Goal: Task Accomplishment & Management: Manage account settings

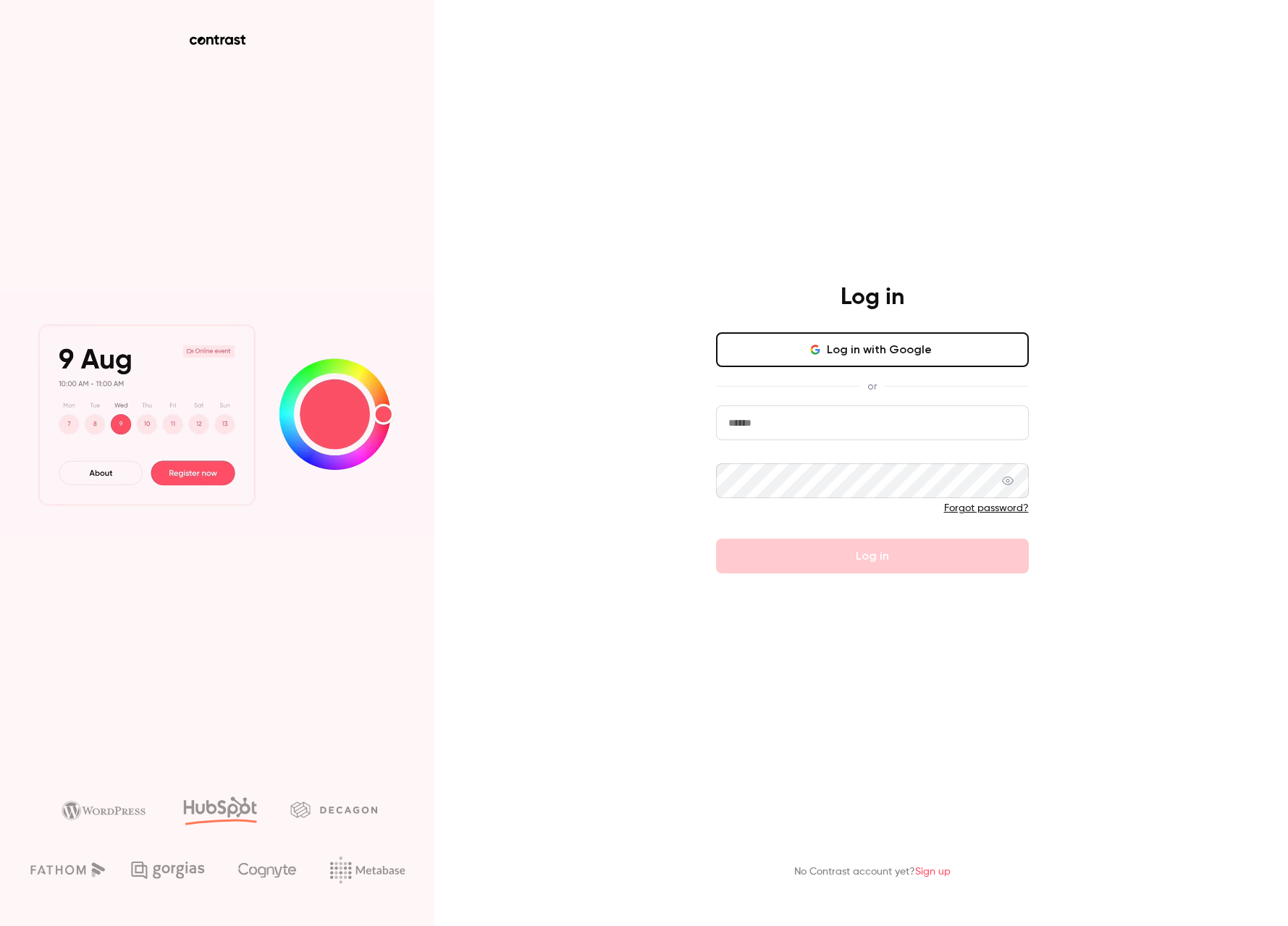
click at [771, 425] on input "email" at bounding box center [872, 423] width 313 height 35
type input "**********"
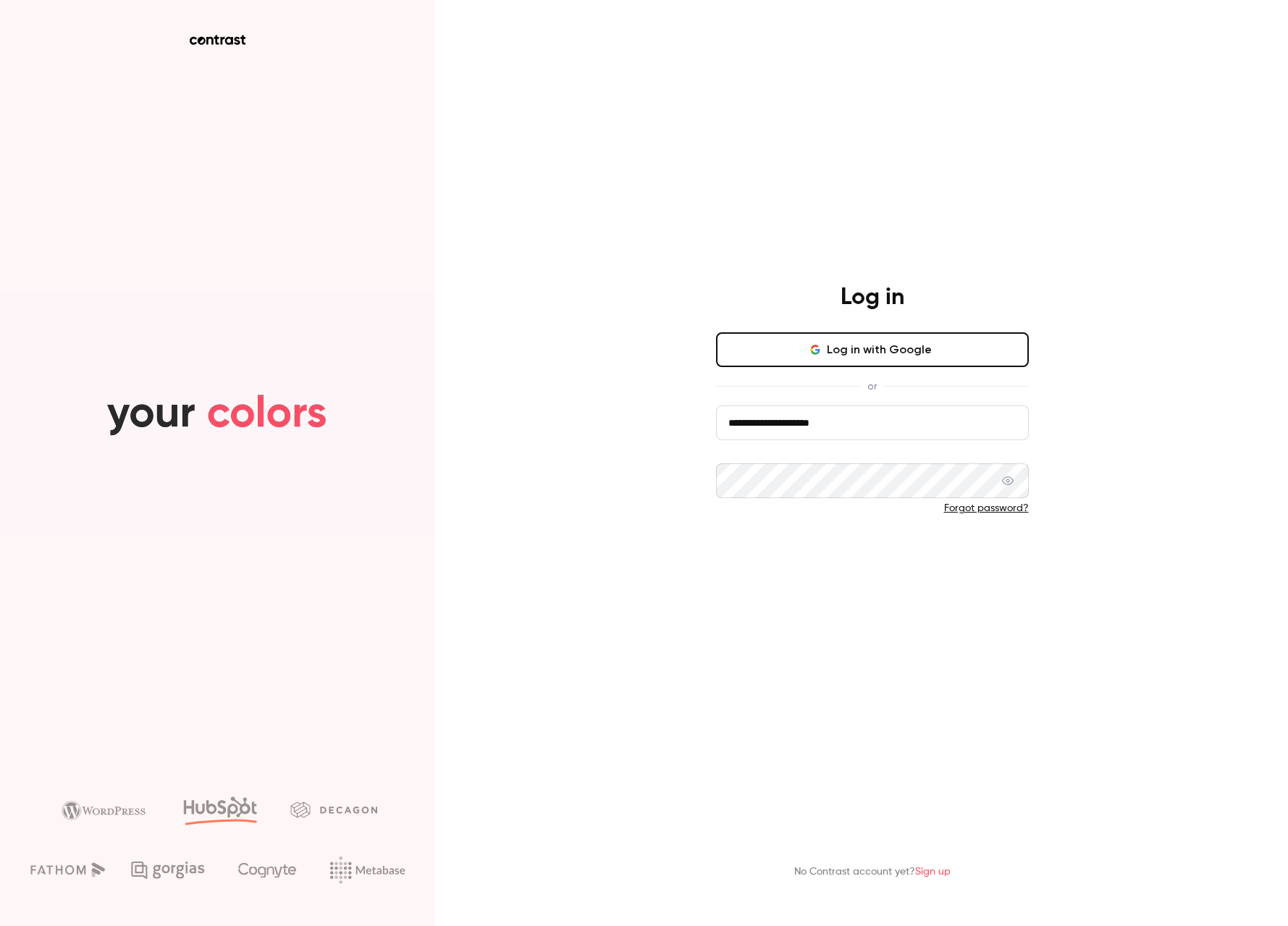
click at [825, 559] on button "Log in" at bounding box center [872, 555] width 313 height 35
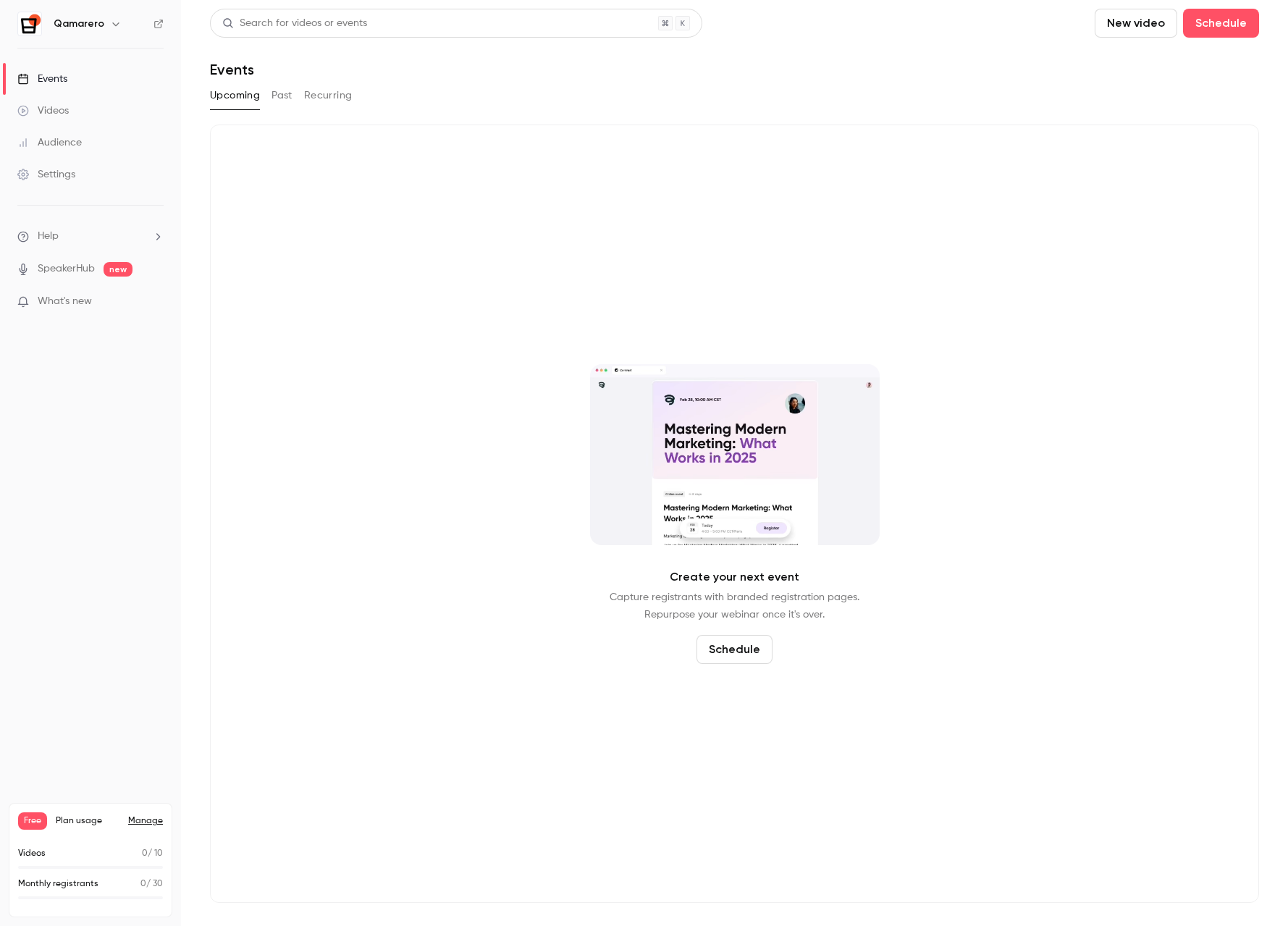
click at [83, 108] on link "Videos" at bounding box center [90, 111] width 181 height 32
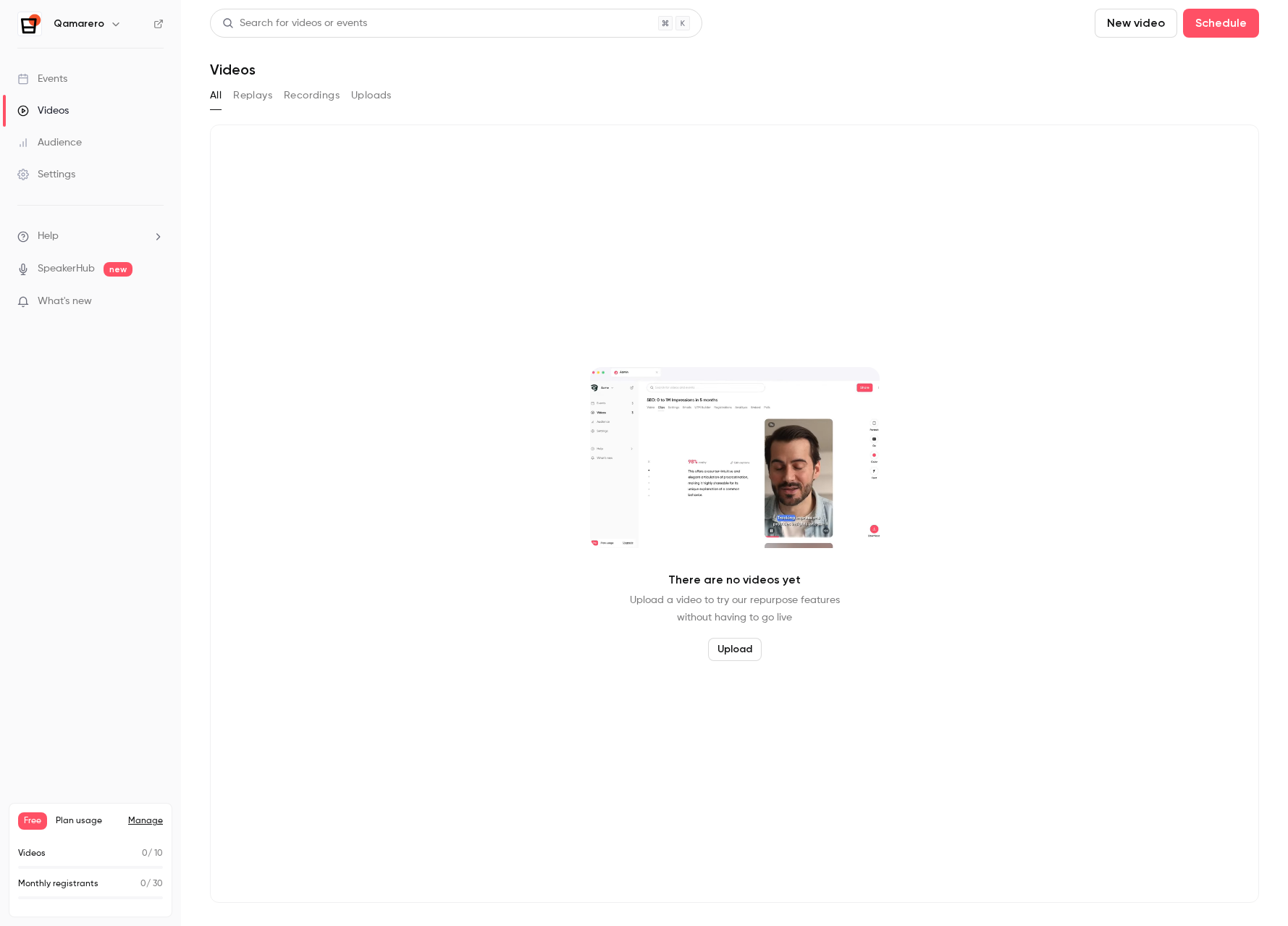
click at [80, 90] on link "Events" at bounding box center [90, 79] width 181 height 32
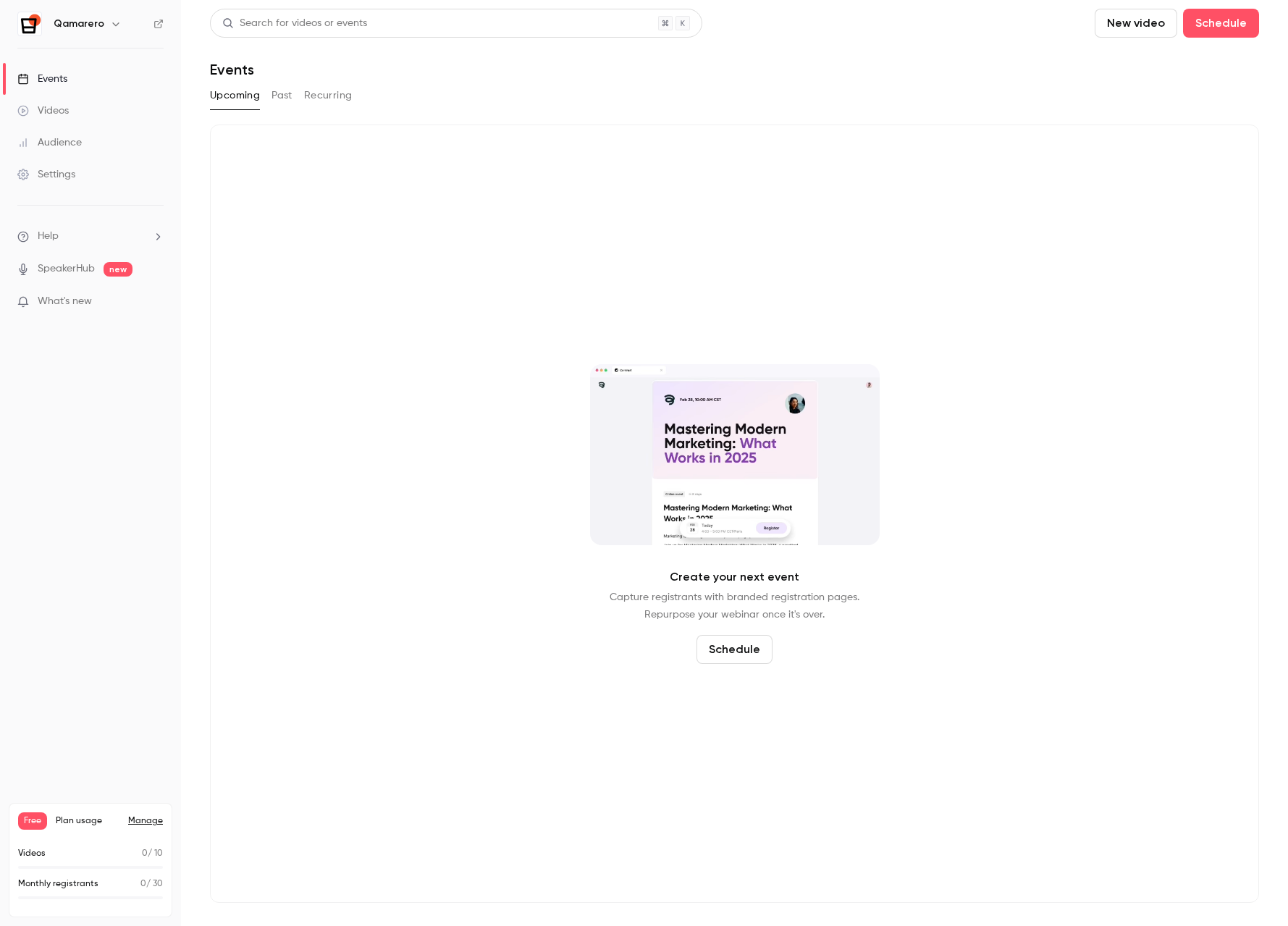
click at [272, 95] on button "Past" at bounding box center [282, 96] width 21 height 23
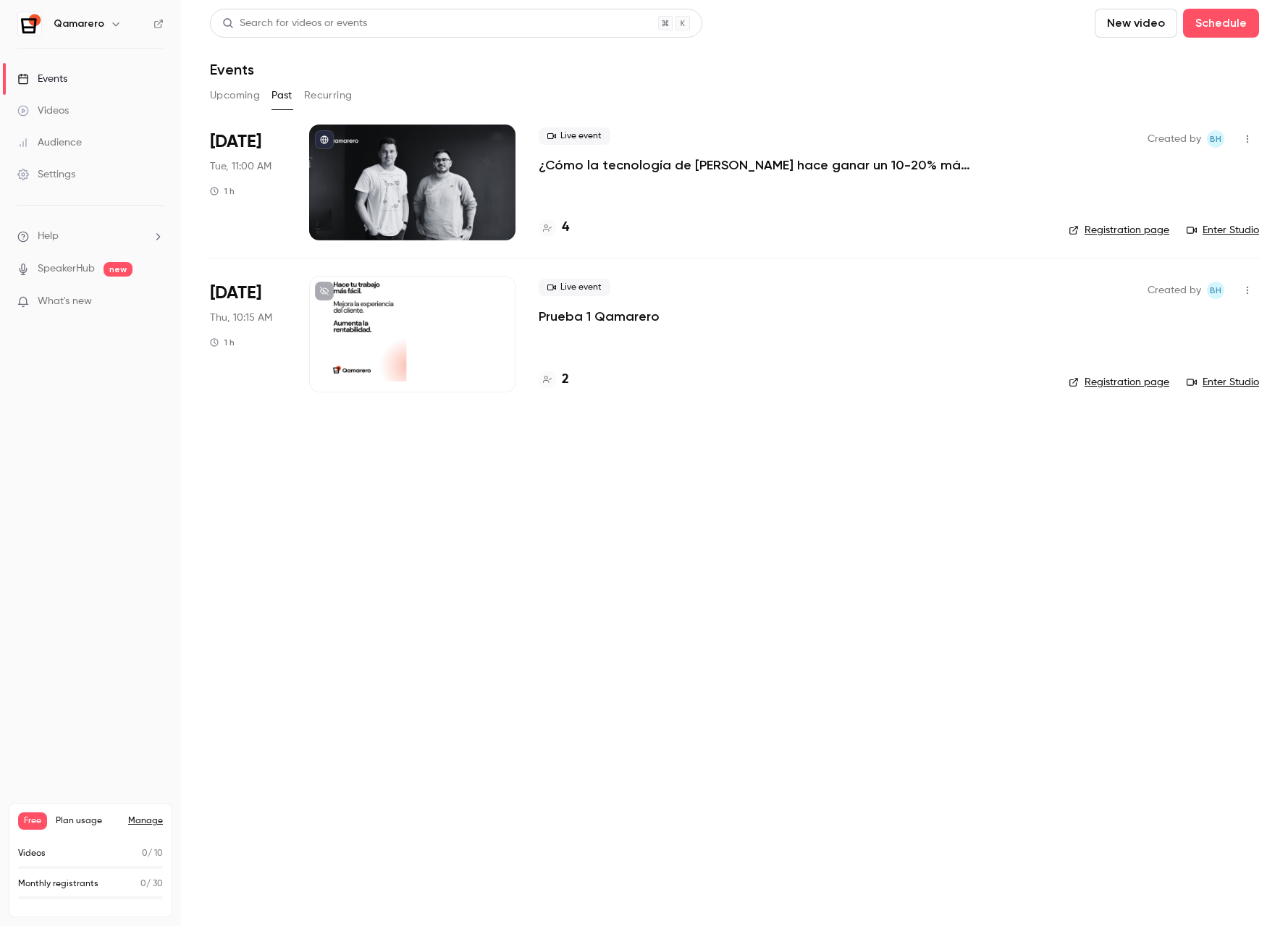
click at [686, 165] on p "¿Cómo la tecnología de [PERSON_NAME] hace ganar un 10-20% más a bares y restaur…" at bounding box center [755, 165] width 435 height 17
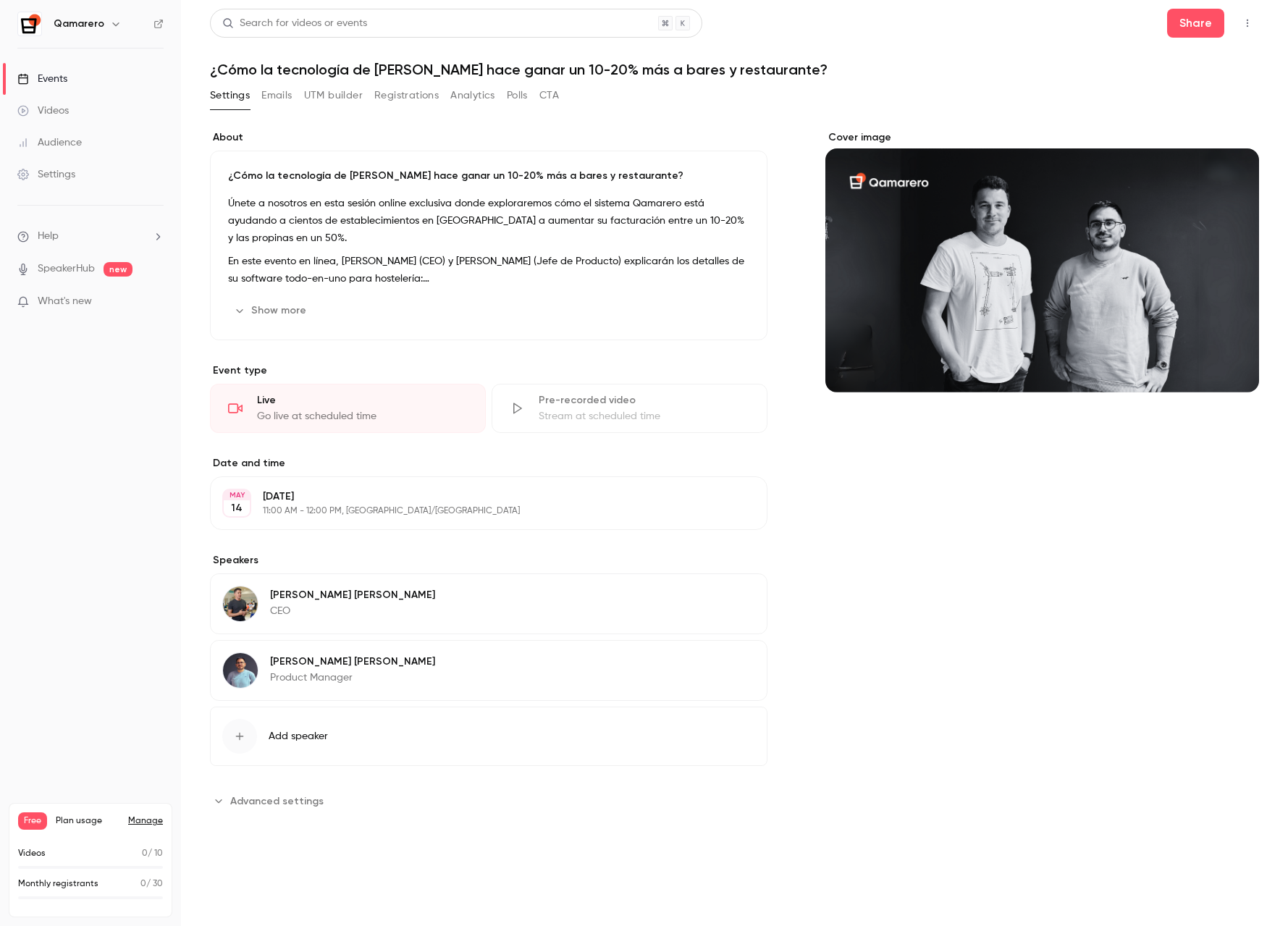
click at [420, 93] on button "Registrations" at bounding box center [406, 96] width 65 height 23
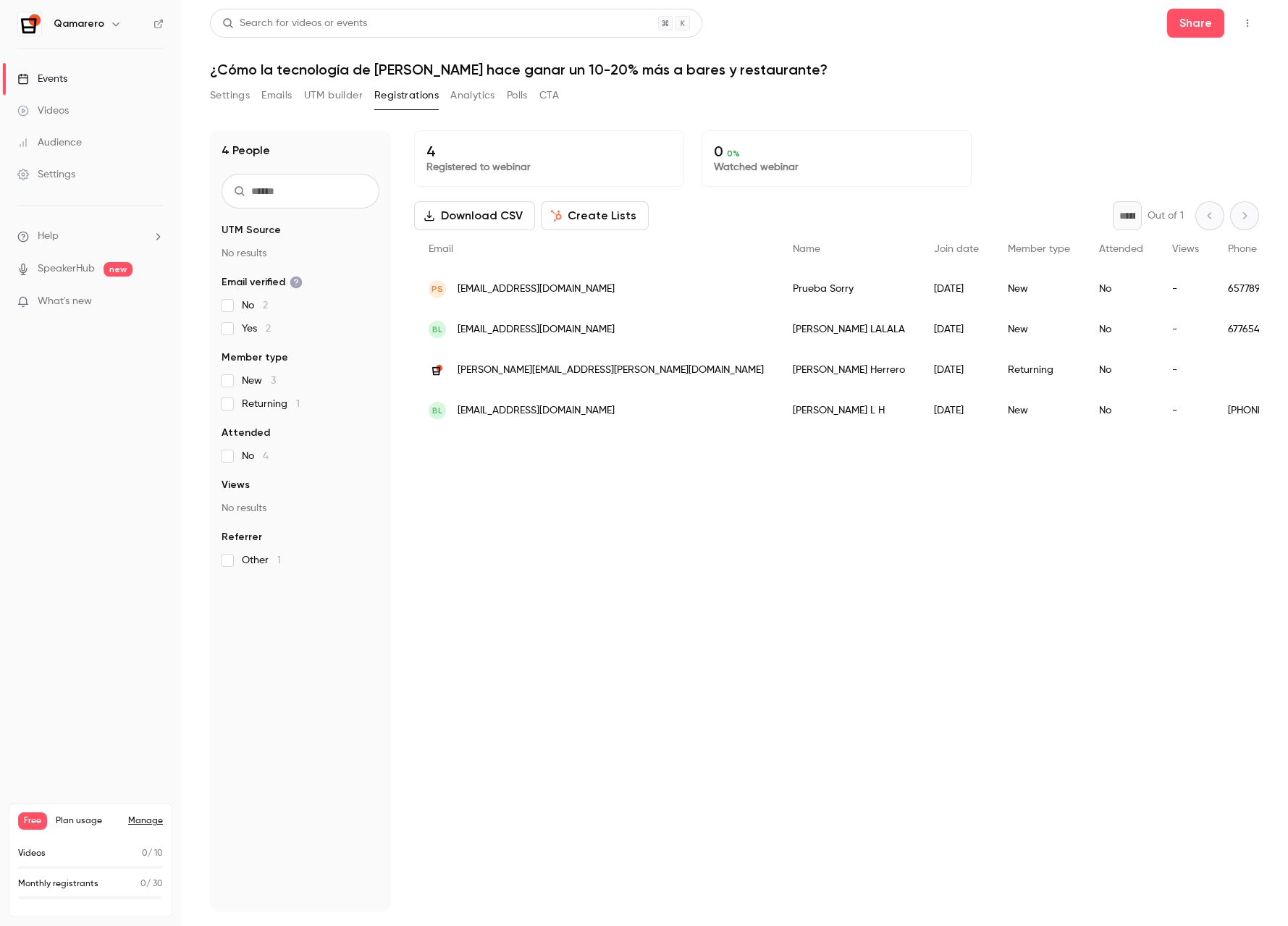
click at [750, 488] on div "4 Registered to webinar 0 0 % Watched webinar Download CSV Create Lists * Out o…" at bounding box center [836, 520] width 845 height 781
click at [467, 97] on button "Analytics" at bounding box center [473, 96] width 45 height 23
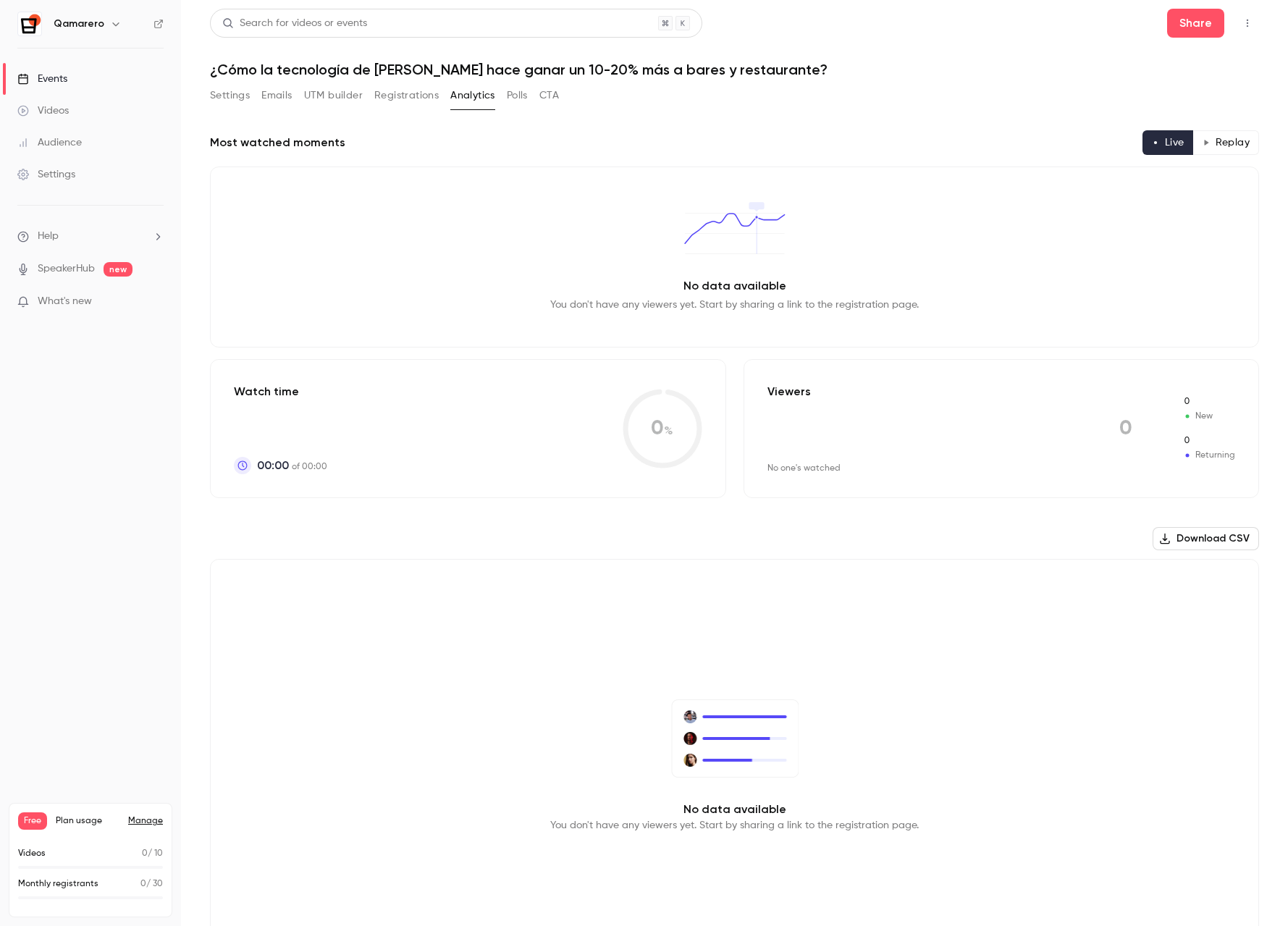
click at [436, 100] on button "Registrations" at bounding box center [406, 96] width 65 height 23
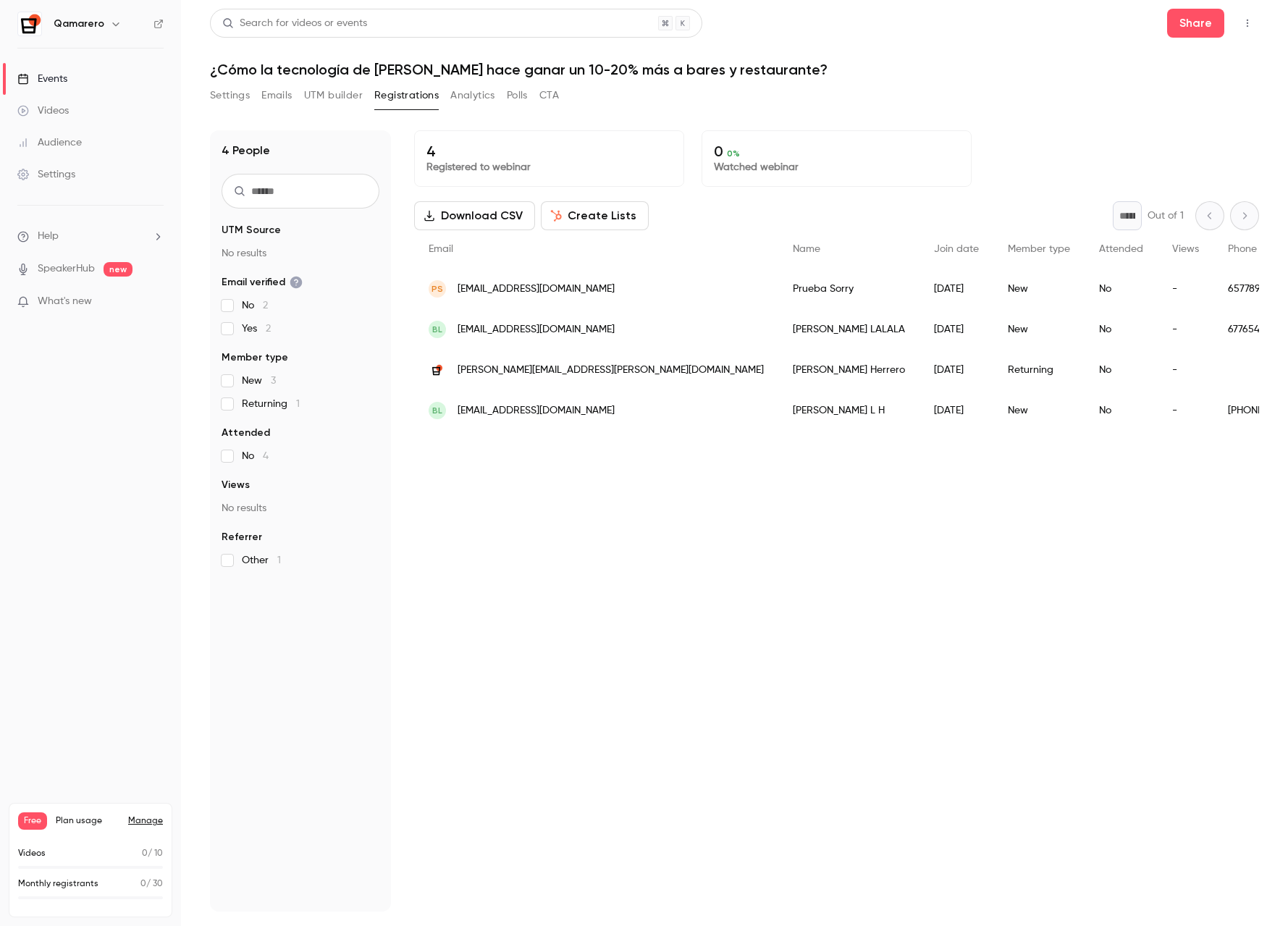
click at [679, 534] on div "4 Registered to webinar 0 0 % Watched webinar Download CSV Create Lists * Out o…" at bounding box center [836, 520] width 845 height 781
click at [611, 581] on div "4 Registered to webinar 0 0 % Watched webinar Download CSV Create Lists * Out o…" at bounding box center [836, 520] width 845 height 781
click at [537, 543] on div "4 Registered to webinar 0 0 % Watched webinar Download CSV Create Lists * Out o…" at bounding box center [836, 520] width 845 height 781
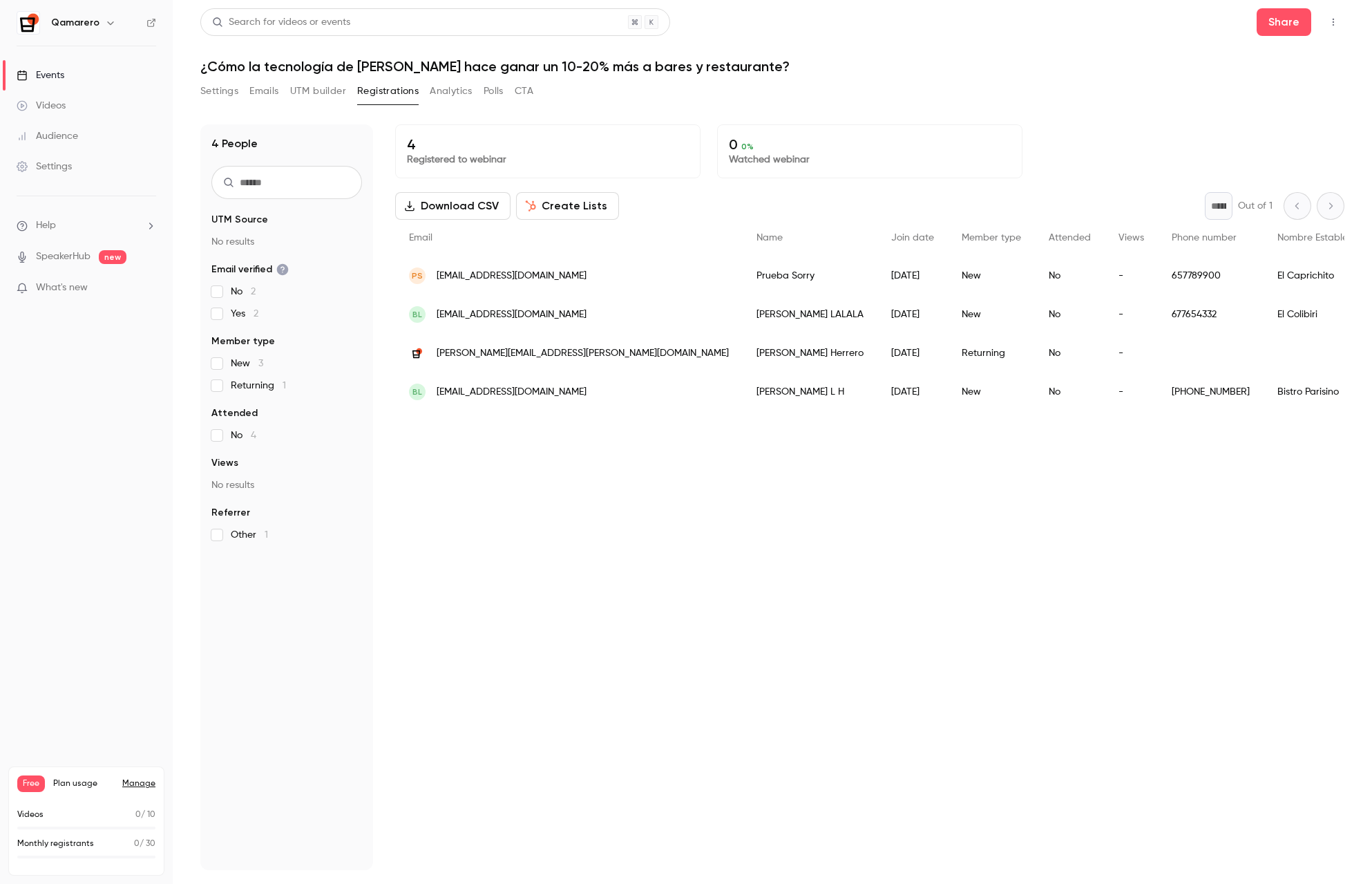
click at [60, 69] on div "Events" at bounding box center [40, 75] width 48 height 14
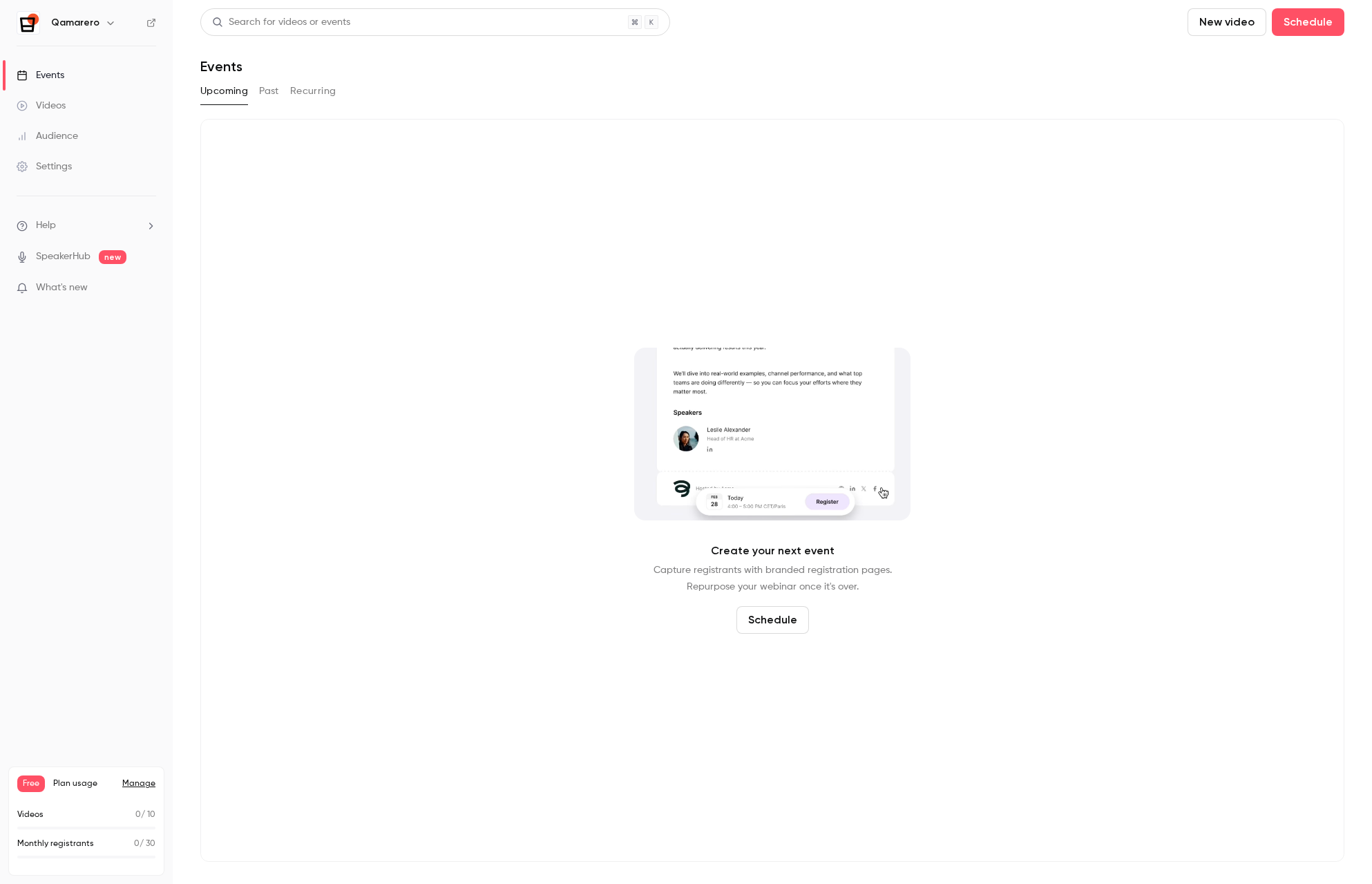
click at [54, 86] on link "Events" at bounding box center [86, 75] width 173 height 31
click at [56, 102] on div "Videos" at bounding box center [41, 106] width 49 height 14
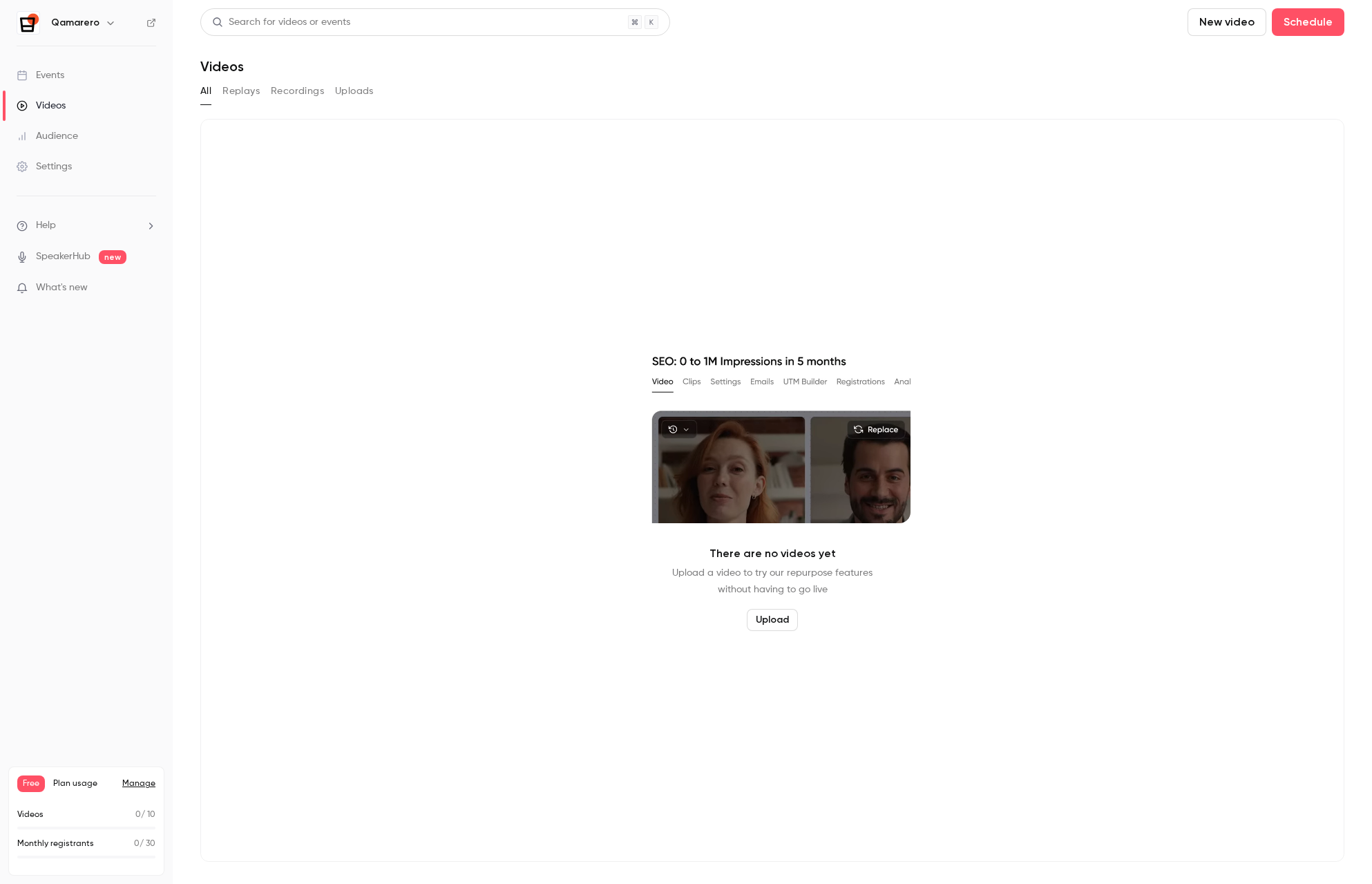
click at [58, 136] on div "Audience" at bounding box center [47, 136] width 62 height 14
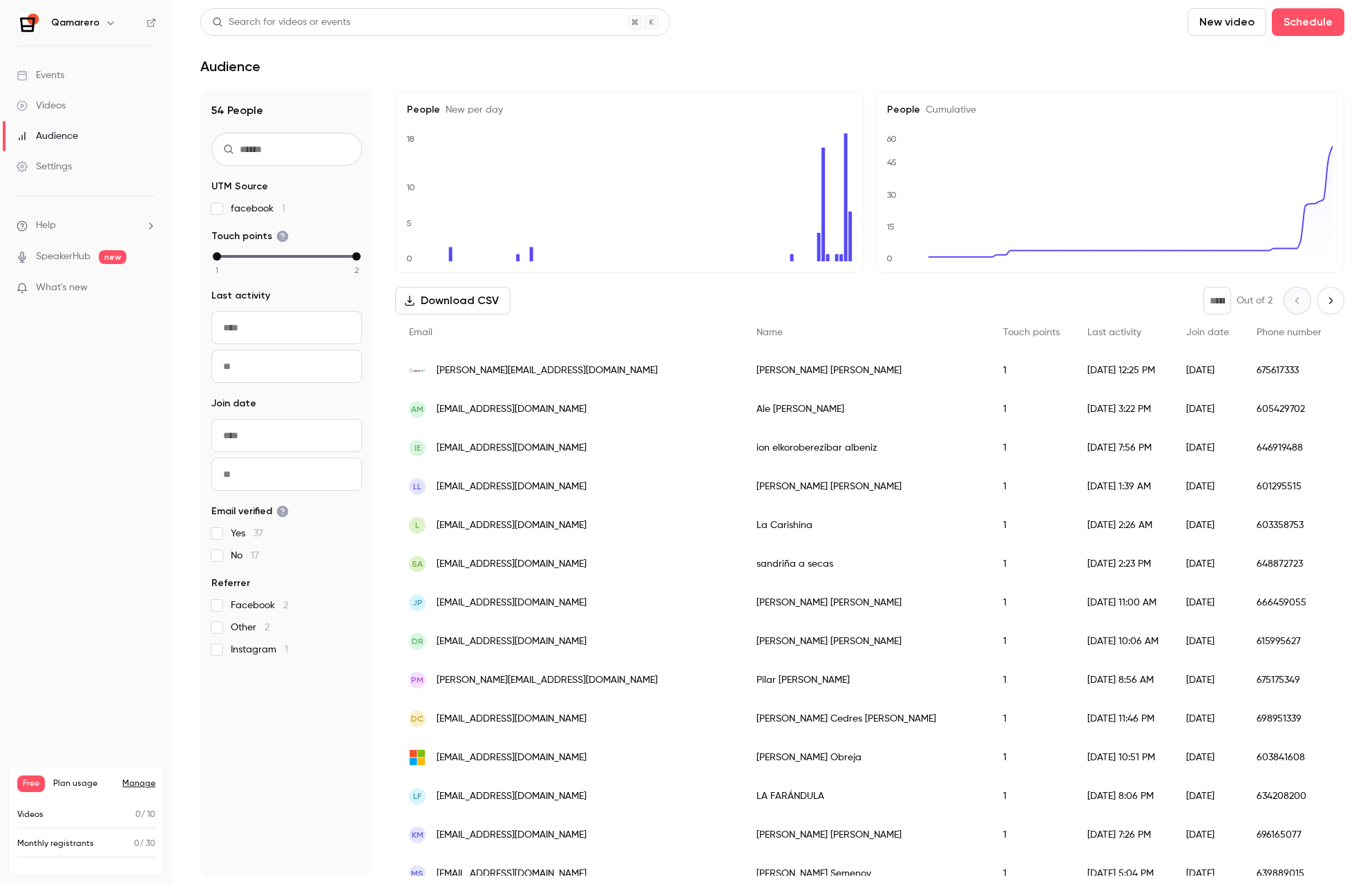
click at [42, 83] on link "Events" at bounding box center [86, 75] width 173 height 31
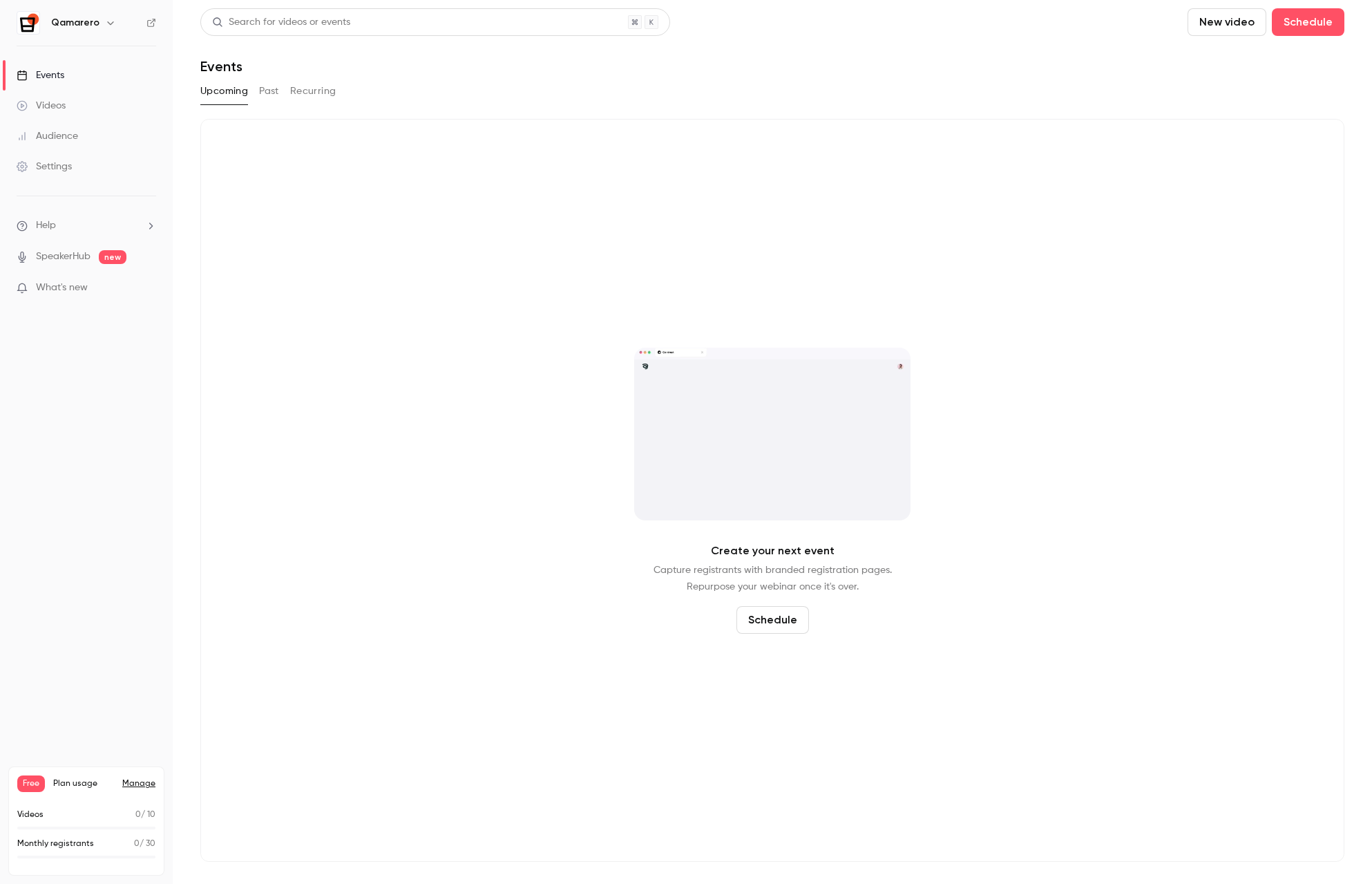
click at [261, 91] on button "Past" at bounding box center [269, 92] width 20 height 22
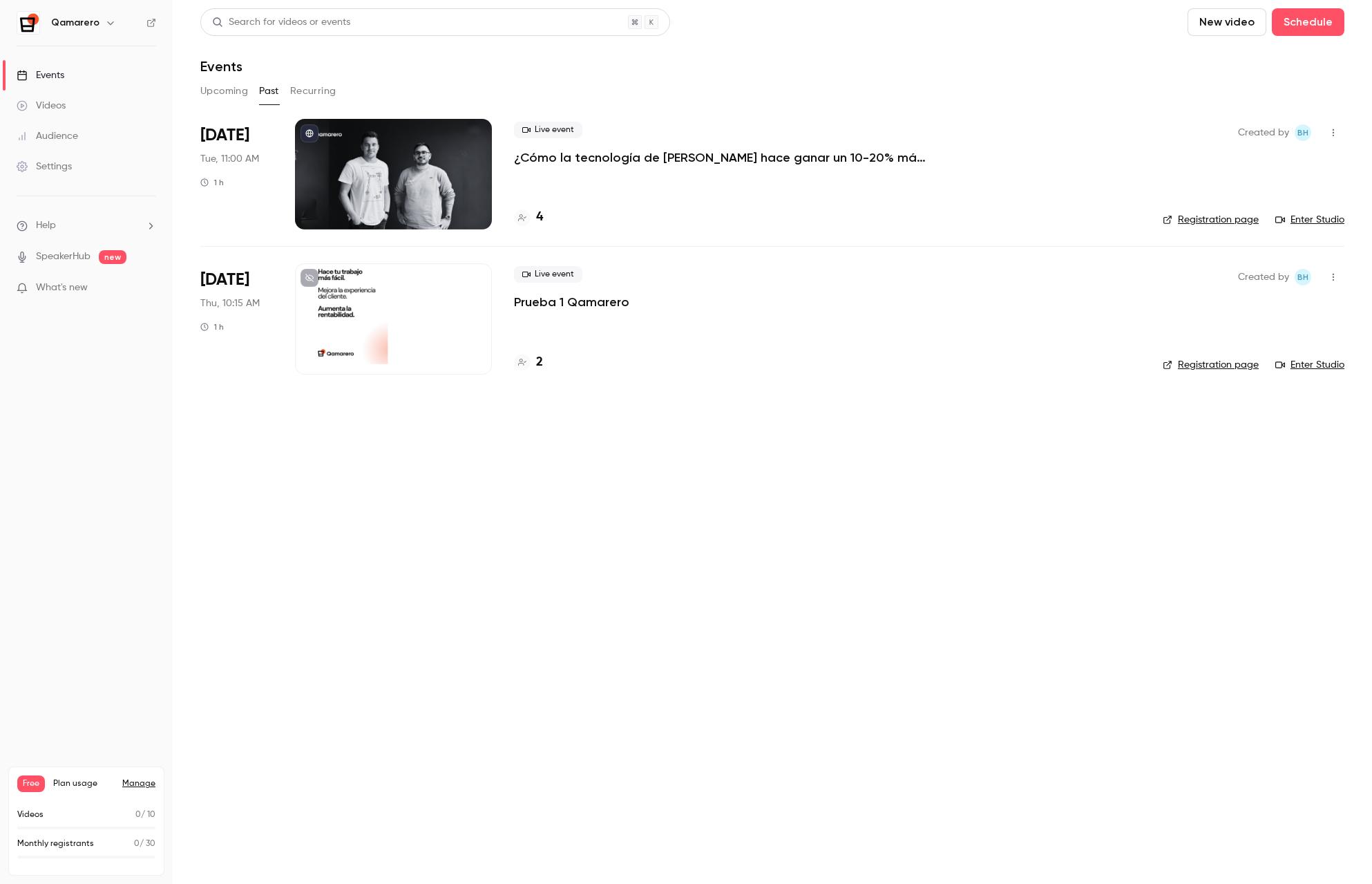
click at [537, 158] on p "¿Cómo la tecnología de [PERSON_NAME] hace ganar un 10-20% más a bares y restaur…" at bounding box center [721, 157] width 415 height 16
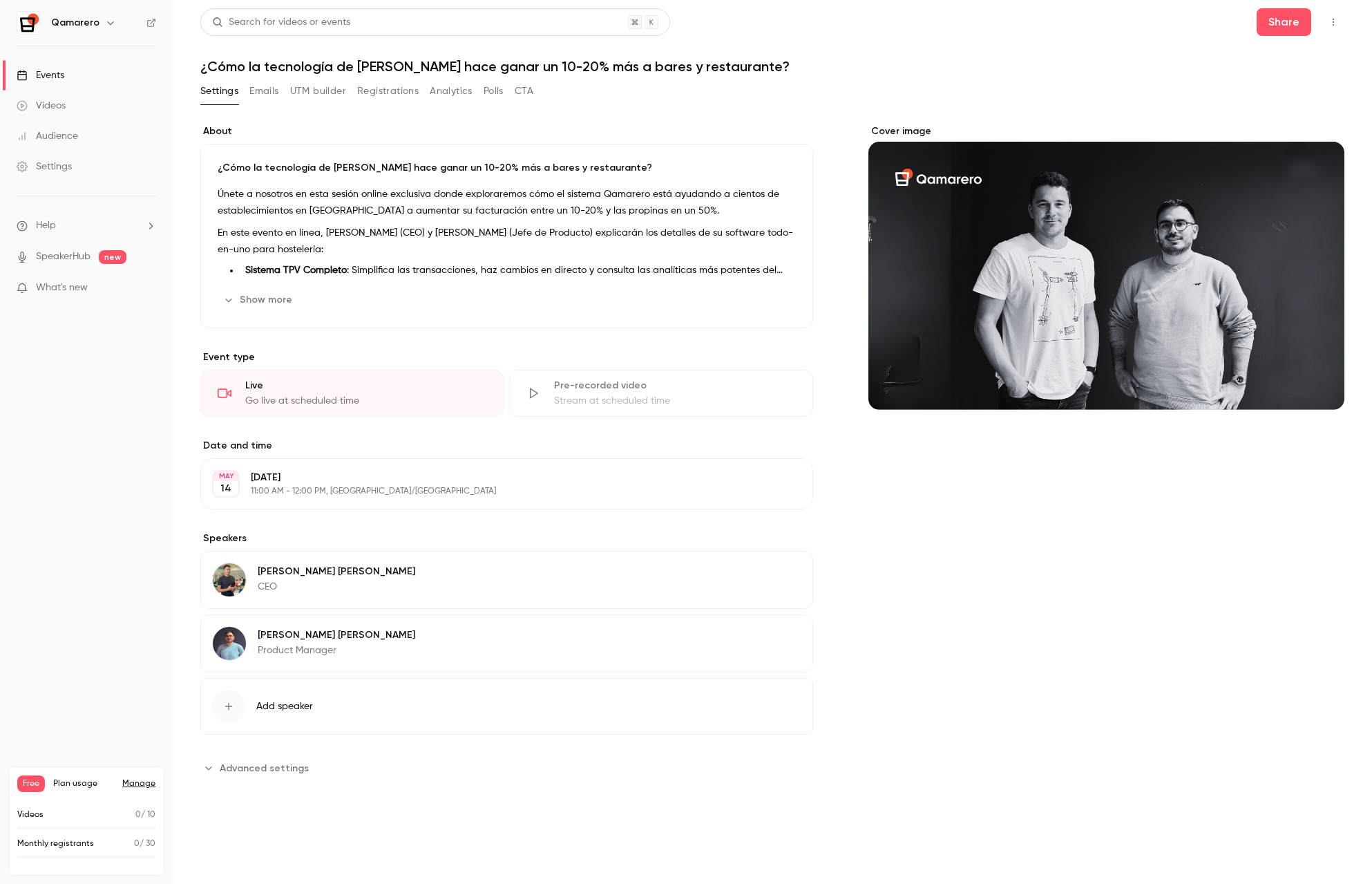
click at [55, 100] on div "Videos" at bounding box center [41, 106] width 49 height 14
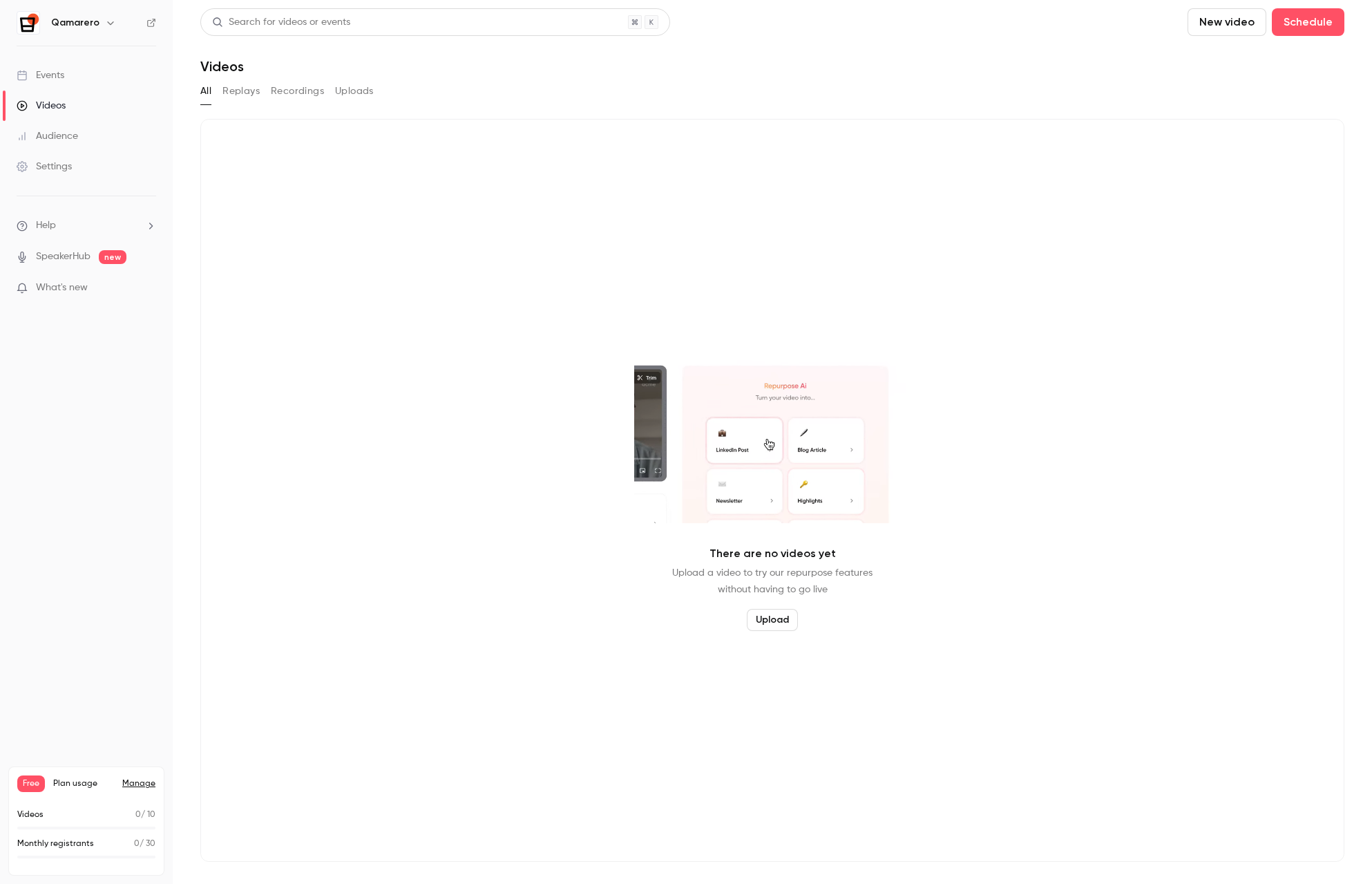
click at [49, 137] on div "Audience" at bounding box center [47, 136] width 62 height 14
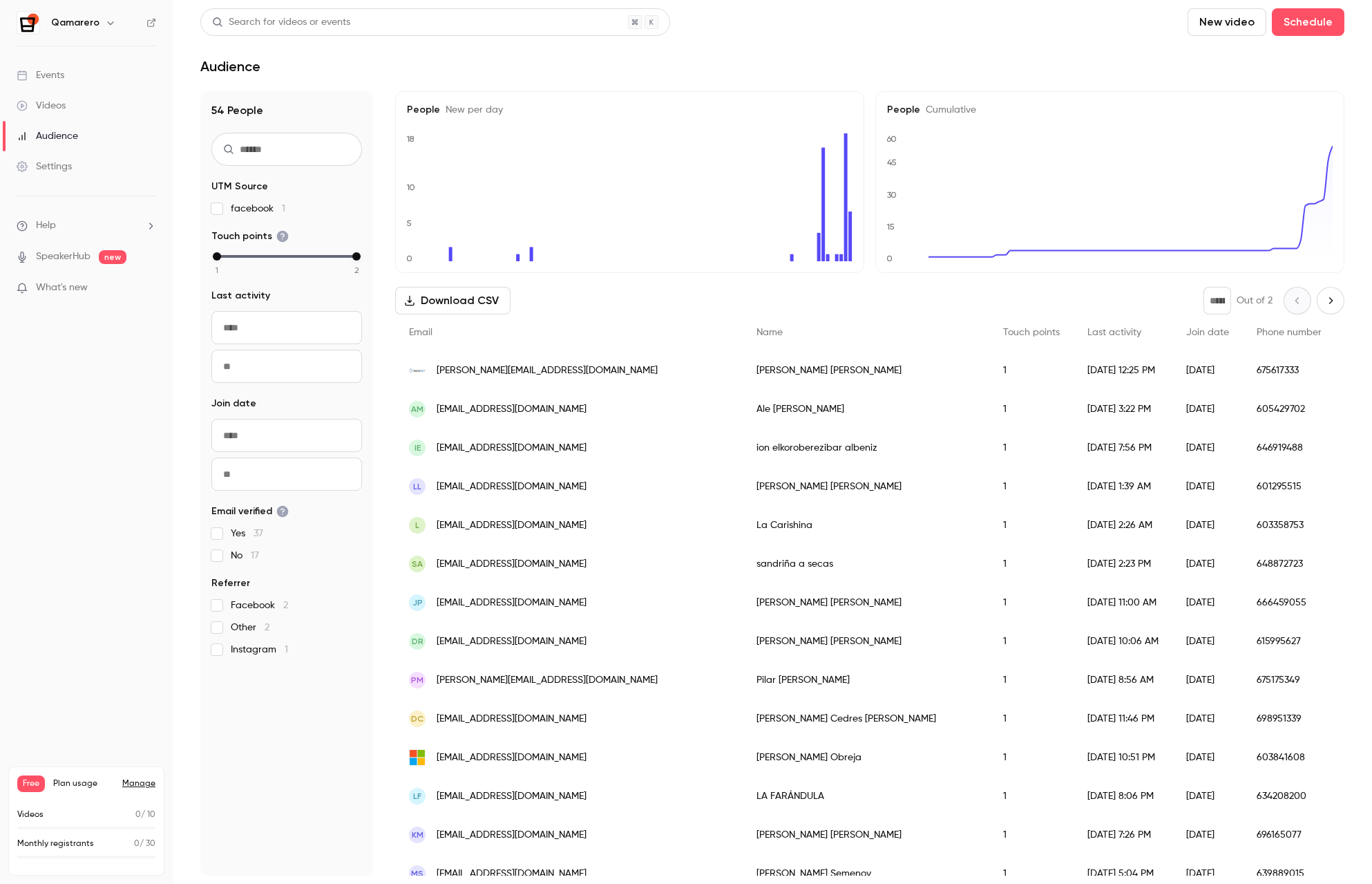
click at [57, 82] on div "Events" at bounding box center [40, 75] width 48 height 14
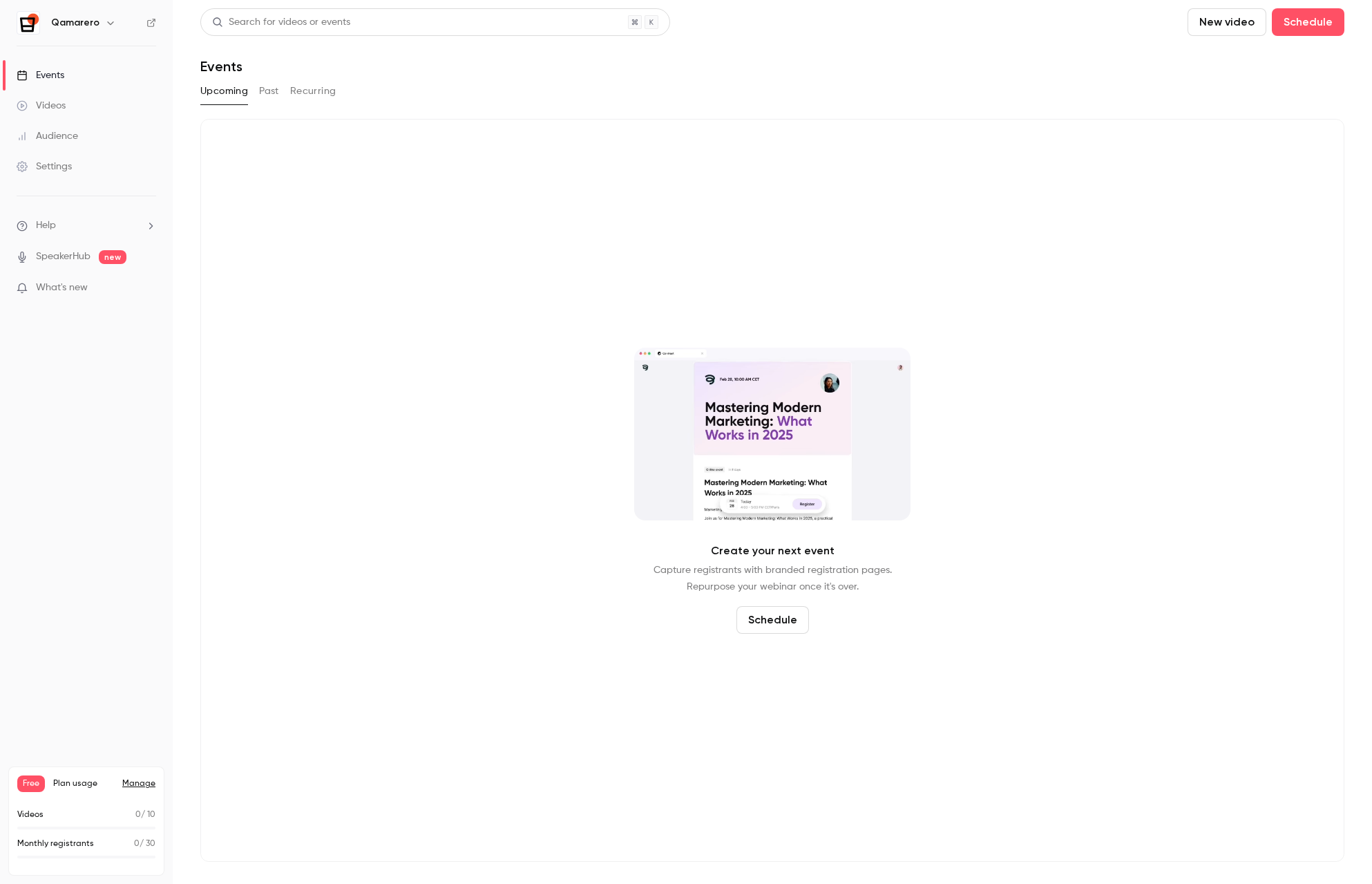
click at [251, 90] on div "Upcoming Past Recurring" at bounding box center [772, 92] width 1144 height 22
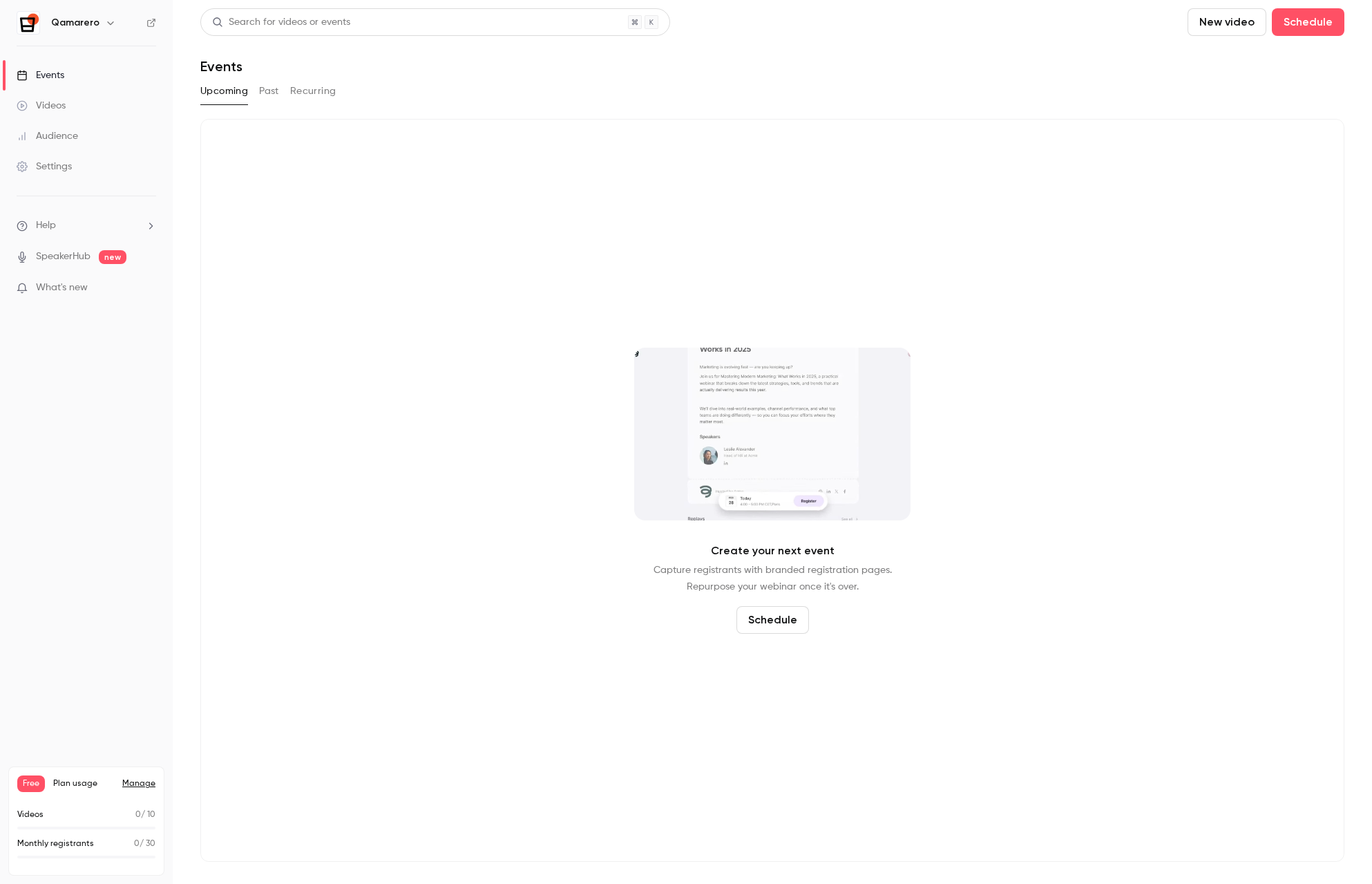
click at [264, 90] on button "Past" at bounding box center [269, 92] width 20 height 22
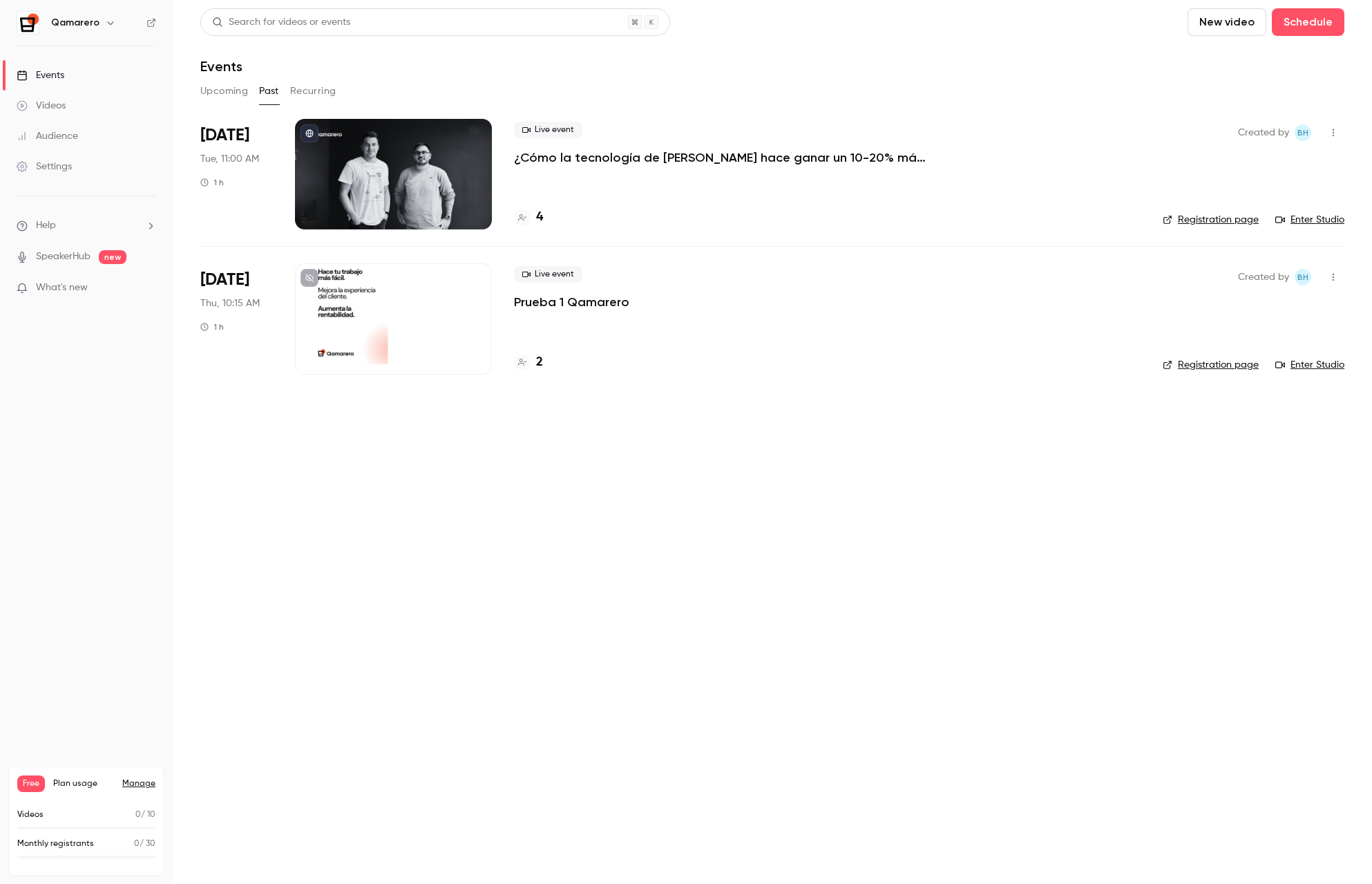
click at [617, 154] on p "¿Cómo la tecnología de [PERSON_NAME] hace ganar un 10-20% más a bares y restaur…" at bounding box center [721, 157] width 415 height 16
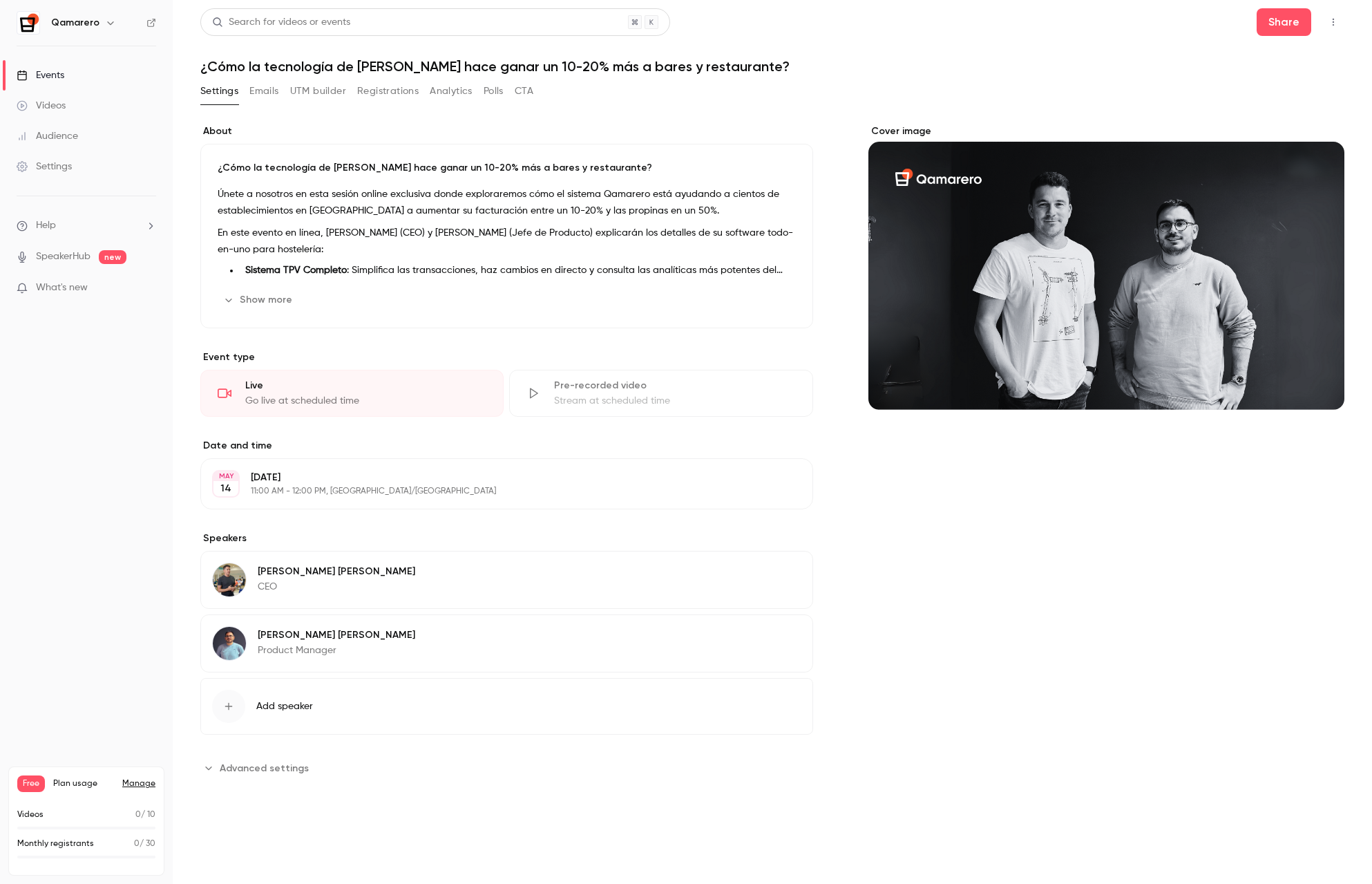
click at [333, 91] on button "UTM builder" at bounding box center [318, 92] width 56 height 22
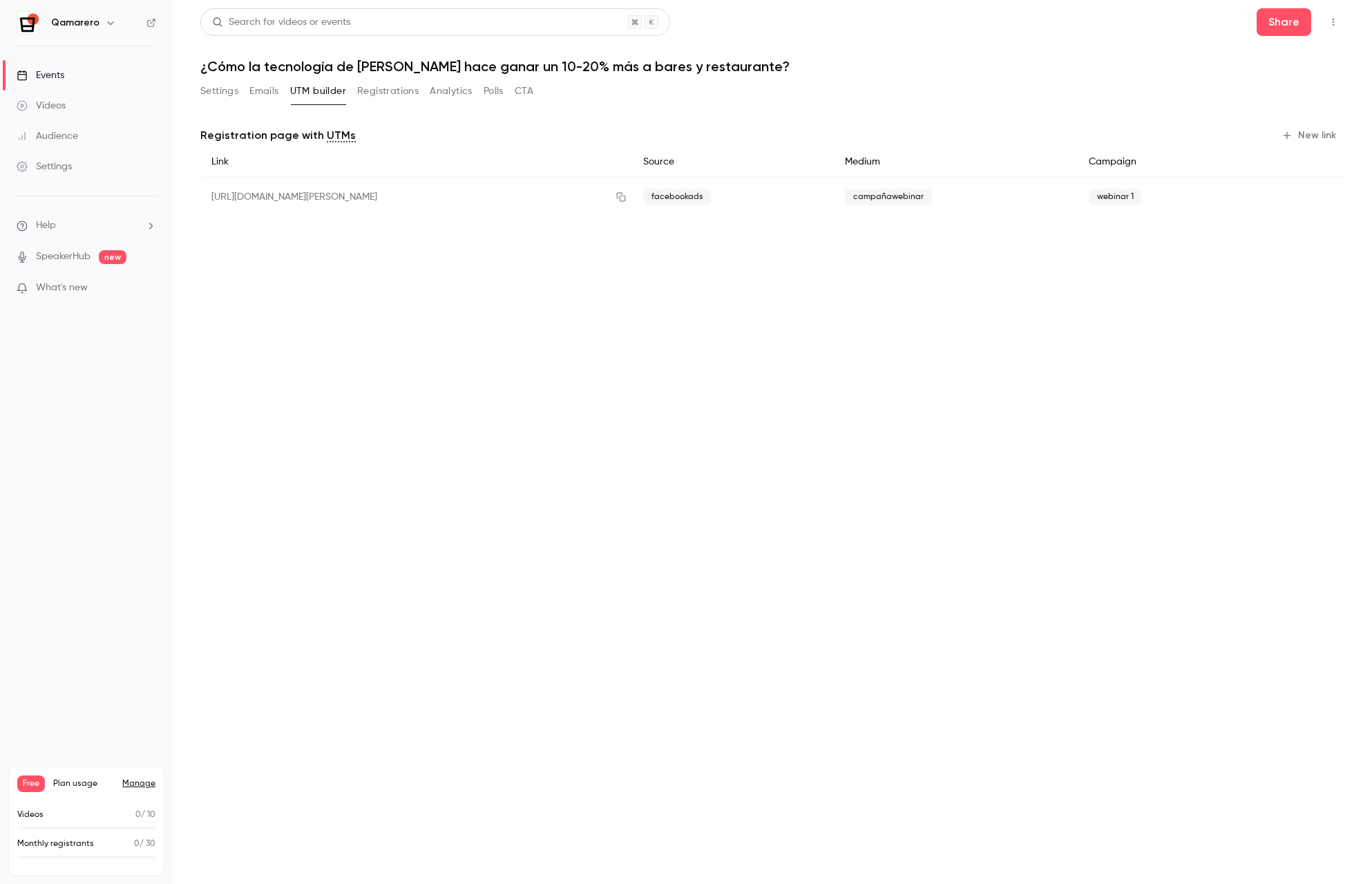
click at [462, 91] on button "Analytics" at bounding box center [451, 92] width 43 height 22
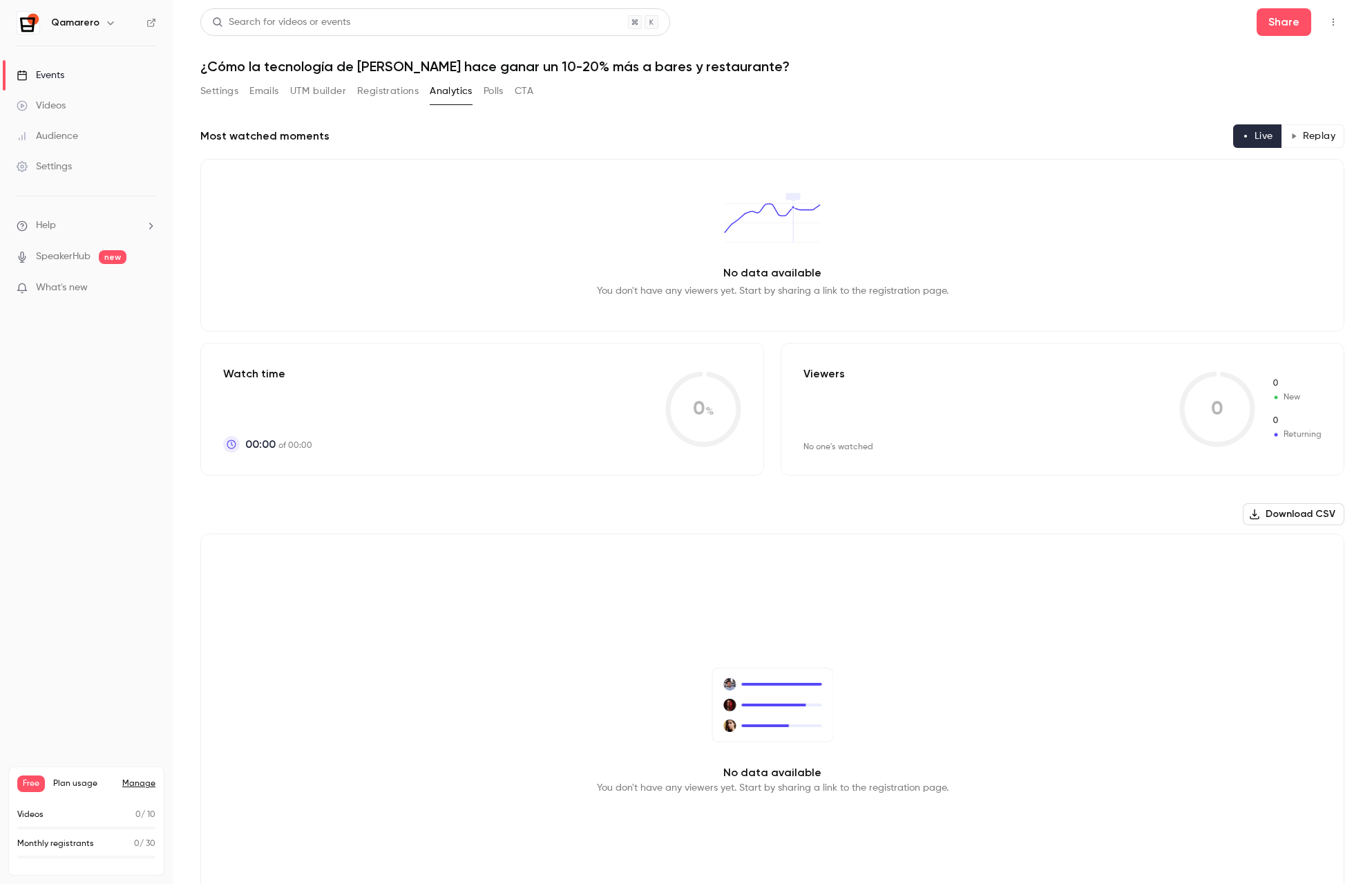
click at [482, 92] on div "Settings Emails UTM builder Registrations Analytics Polls CTA" at bounding box center [366, 92] width 333 height 22
click at [489, 92] on button "Polls" at bounding box center [494, 92] width 20 height 22
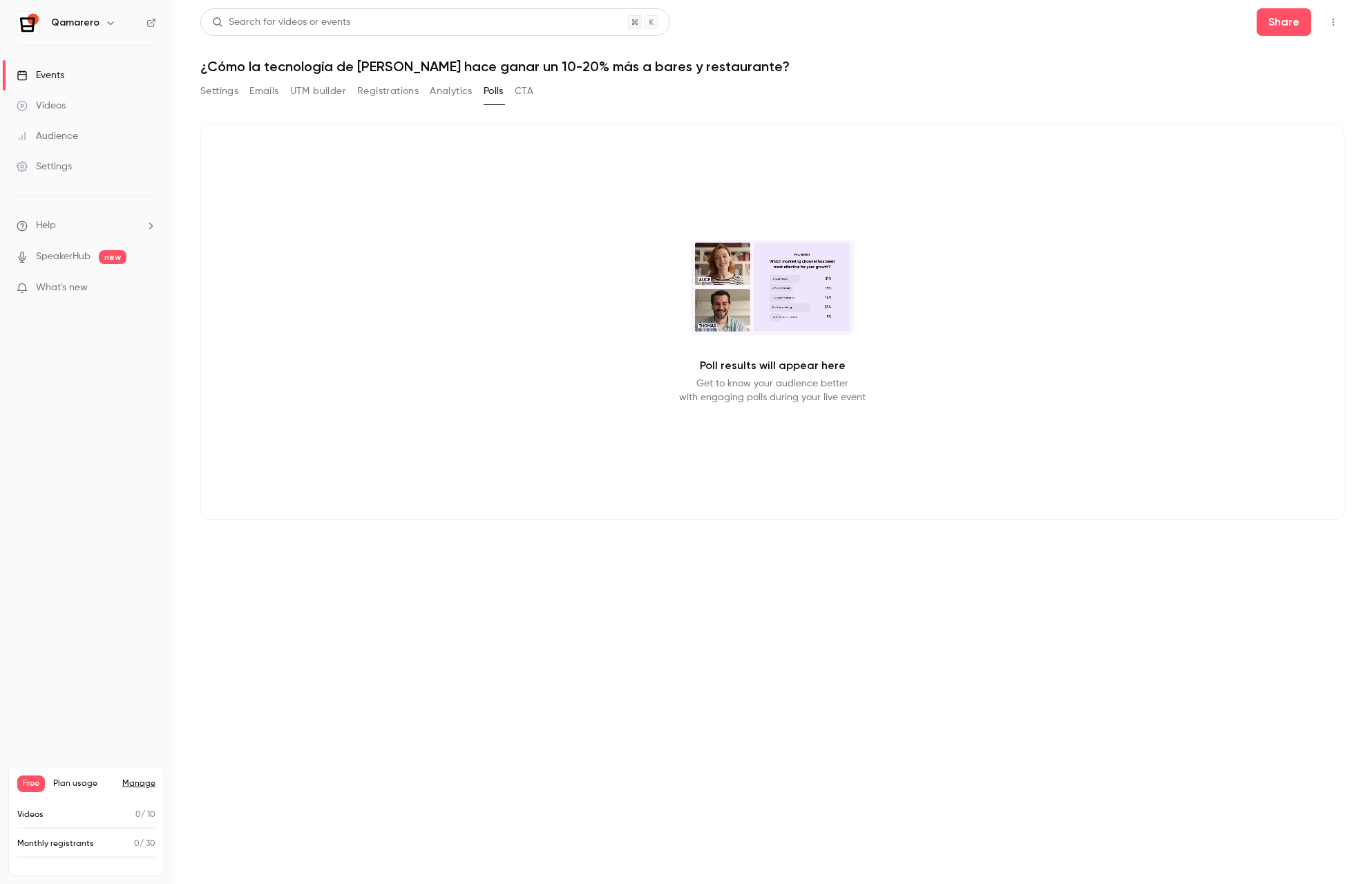
click at [528, 91] on button "CTA" at bounding box center [523, 92] width 19 height 22
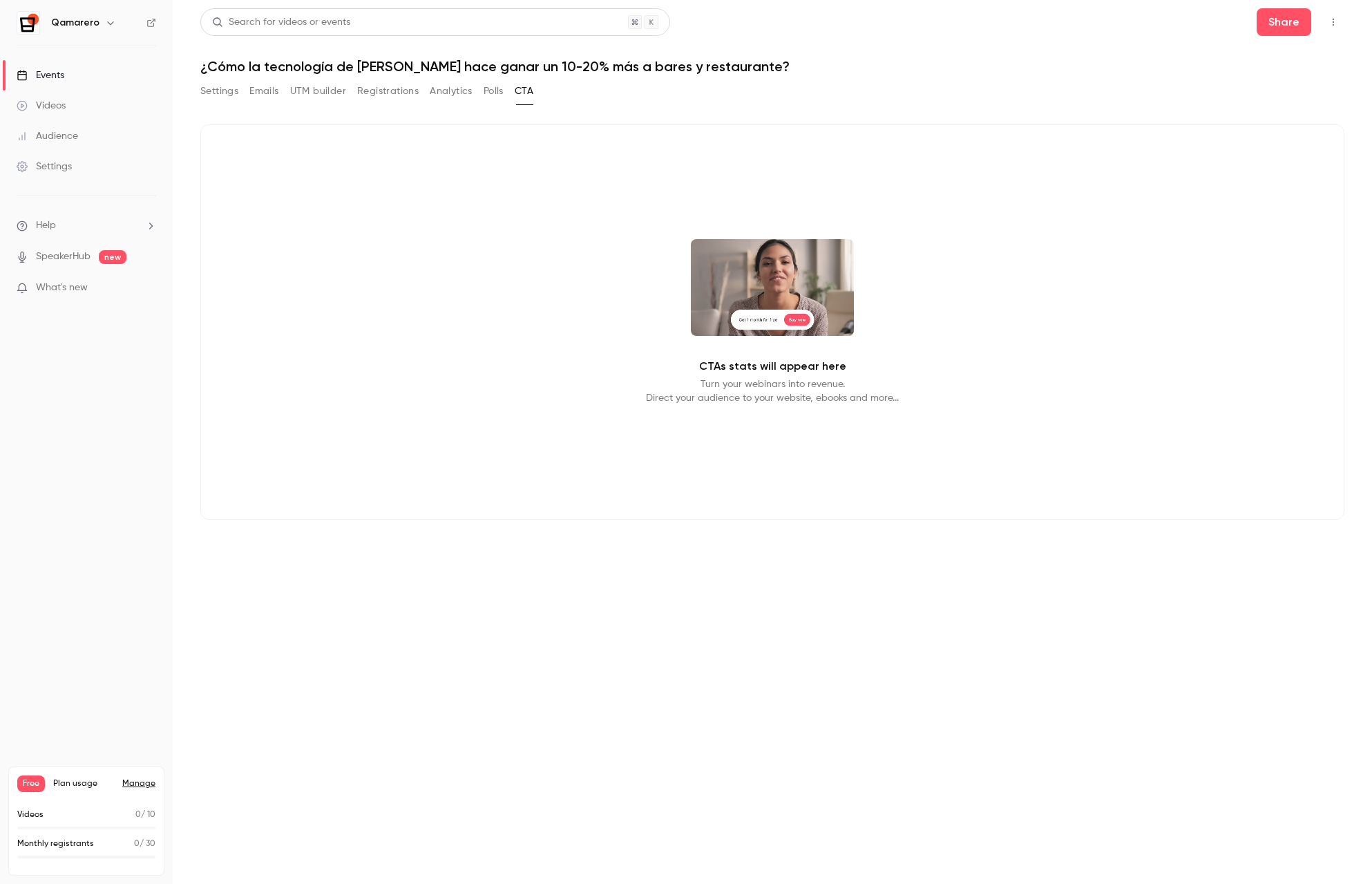
drag, startPoint x: 485, startPoint y: 91, endPoint x: 465, endPoint y: 92, distance: 20.0
click at [485, 91] on button "Polls" at bounding box center [494, 92] width 20 height 22
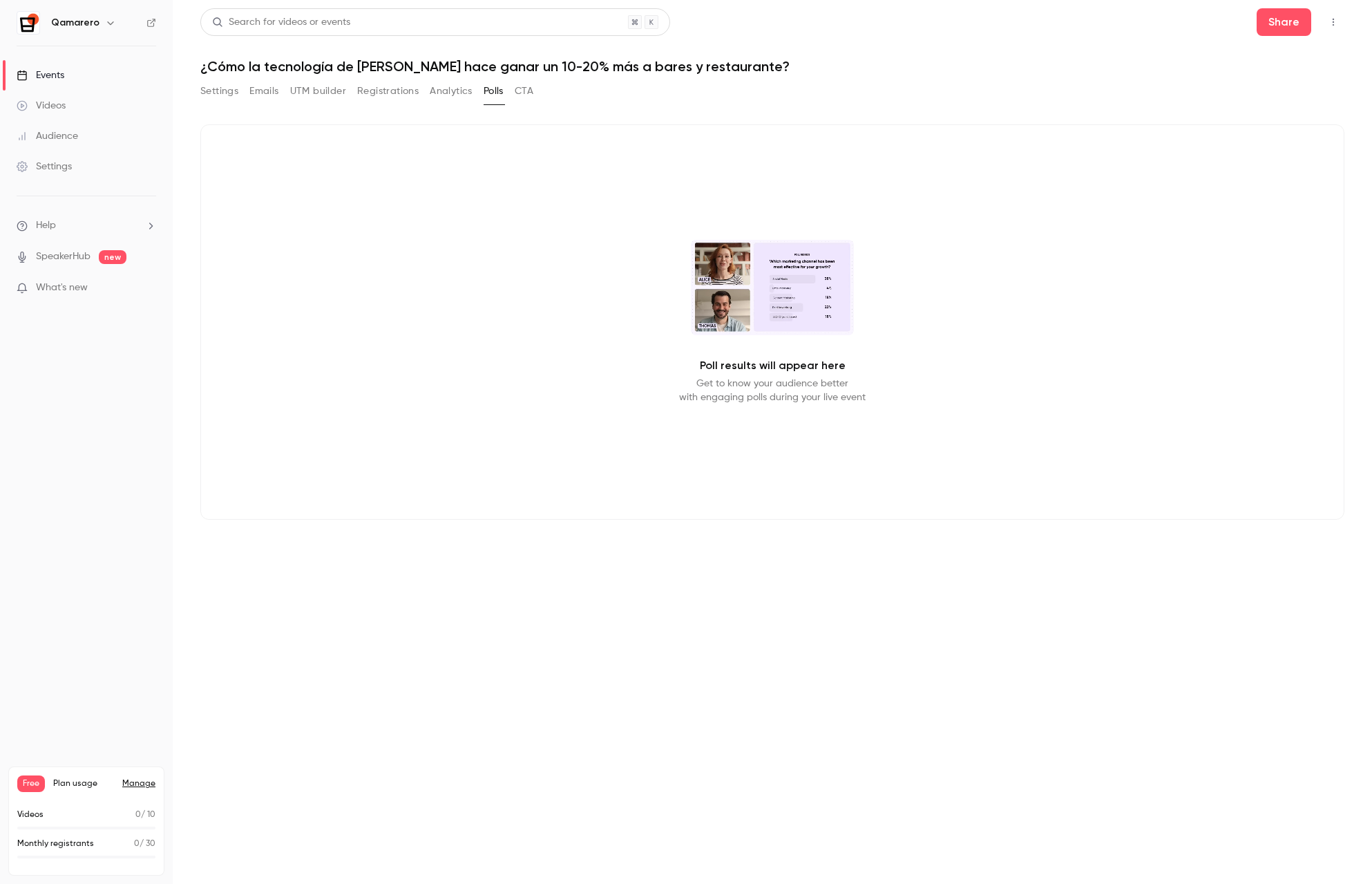
click at [463, 92] on button "Analytics" at bounding box center [451, 92] width 43 height 22
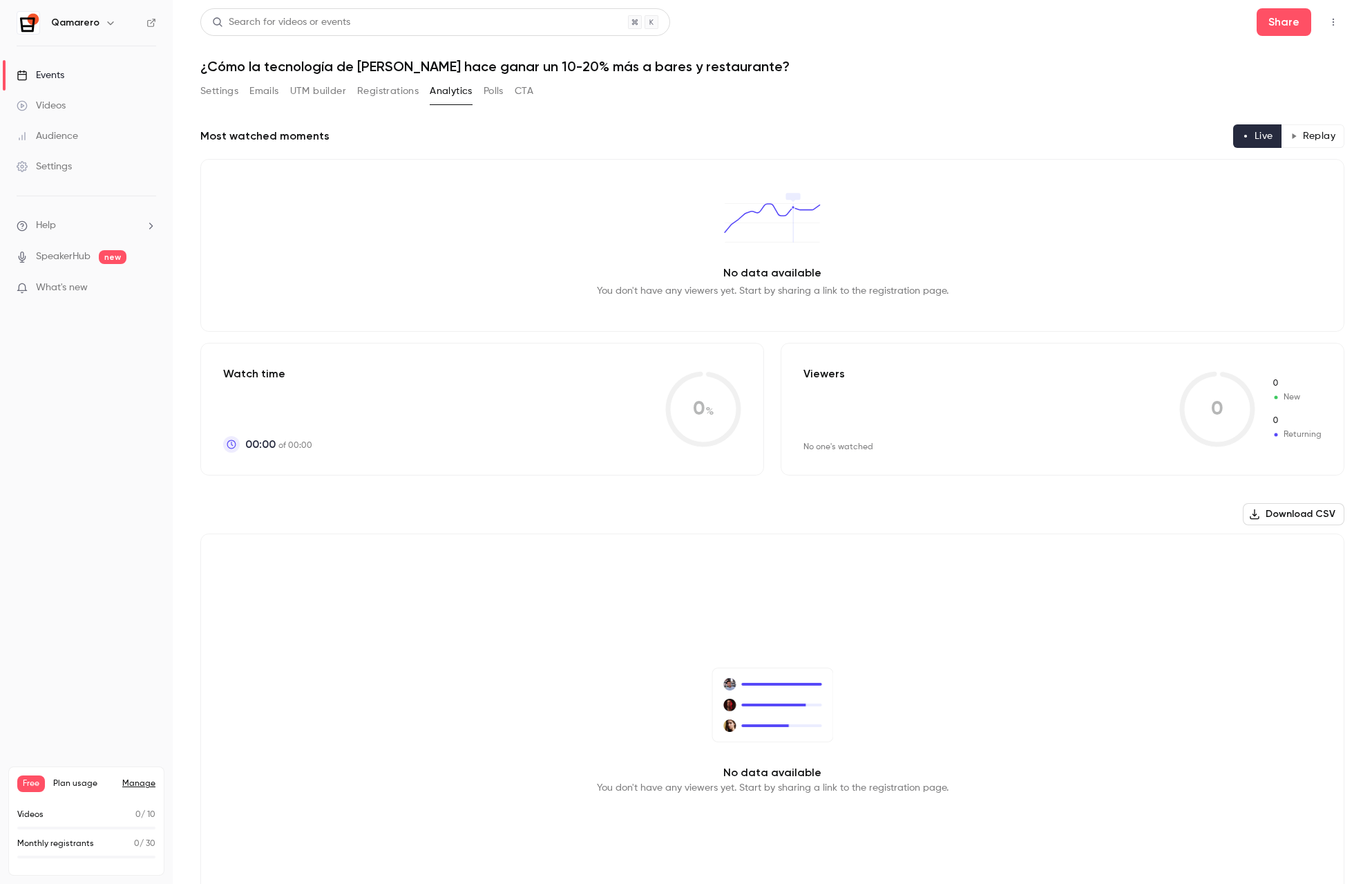
click at [406, 92] on button "Registrations" at bounding box center [388, 92] width 62 height 22
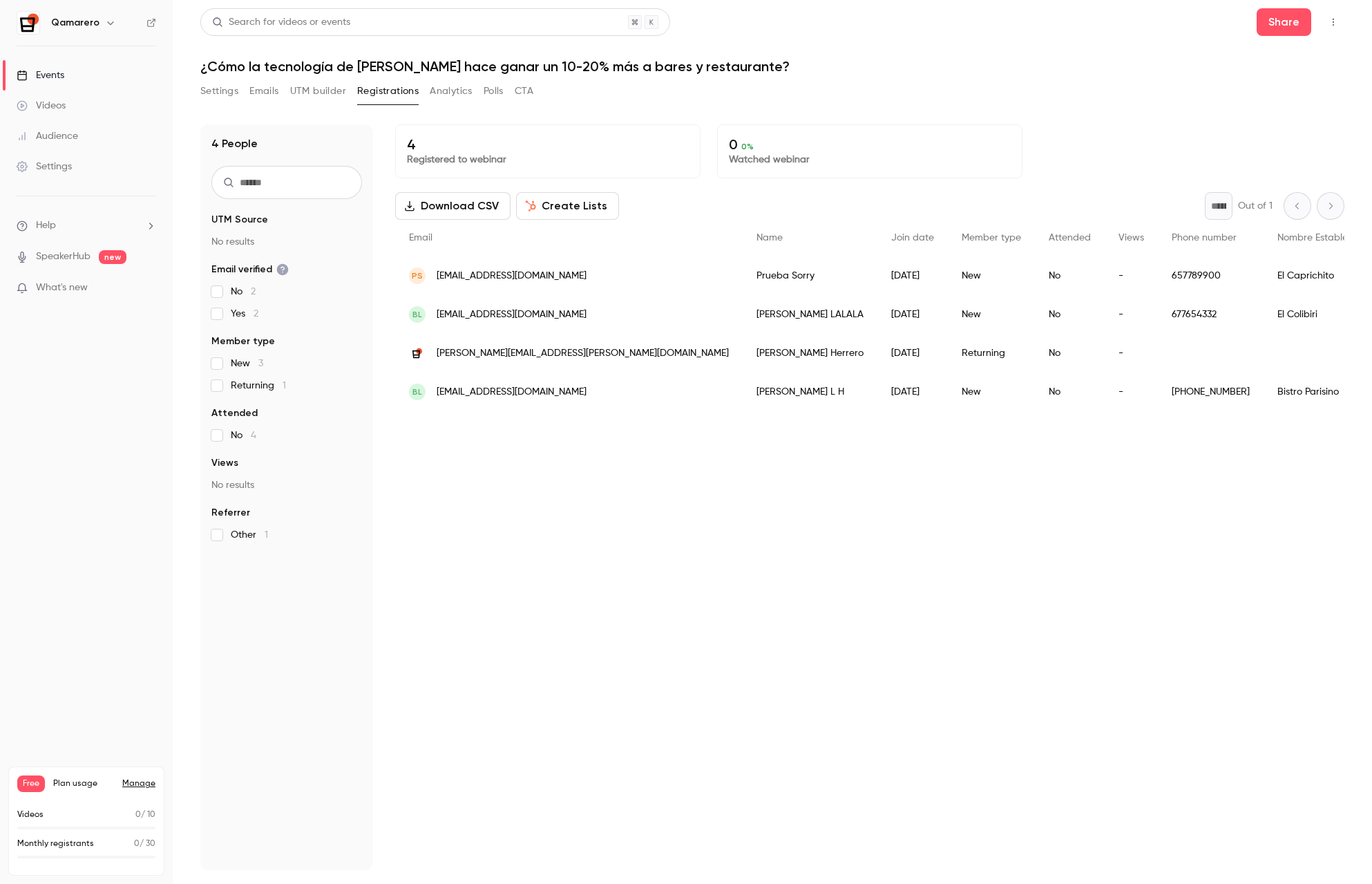
click at [103, 782] on span "Plan usage" at bounding box center [83, 783] width 61 height 11
click at [134, 782] on link "Manage" at bounding box center [138, 783] width 33 height 11
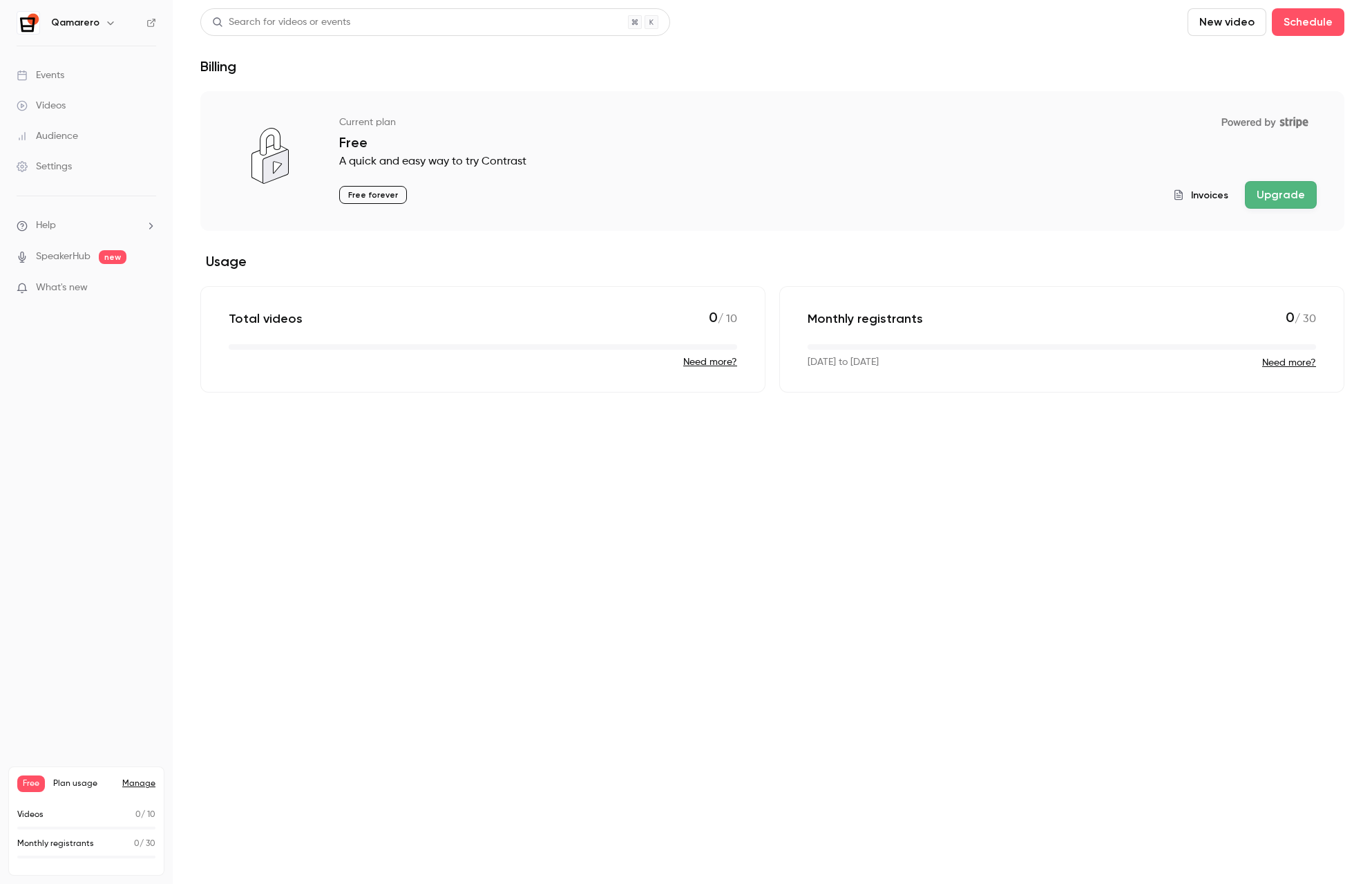
click at [712, 487] on main "Search for videos or events New video Schedule Billing Current plan Powered by …" at bounding box center [772, 442] width 1199 height 884
click at [517, 516] on main "Search for videos or events New video Schedule Billing Current plan Powered by …" at bounding box center [772, 442] width 1199 height 884
click at [1228, 194] on button "Upgrade" at bounding box center [1280, 194] width 72 height 28
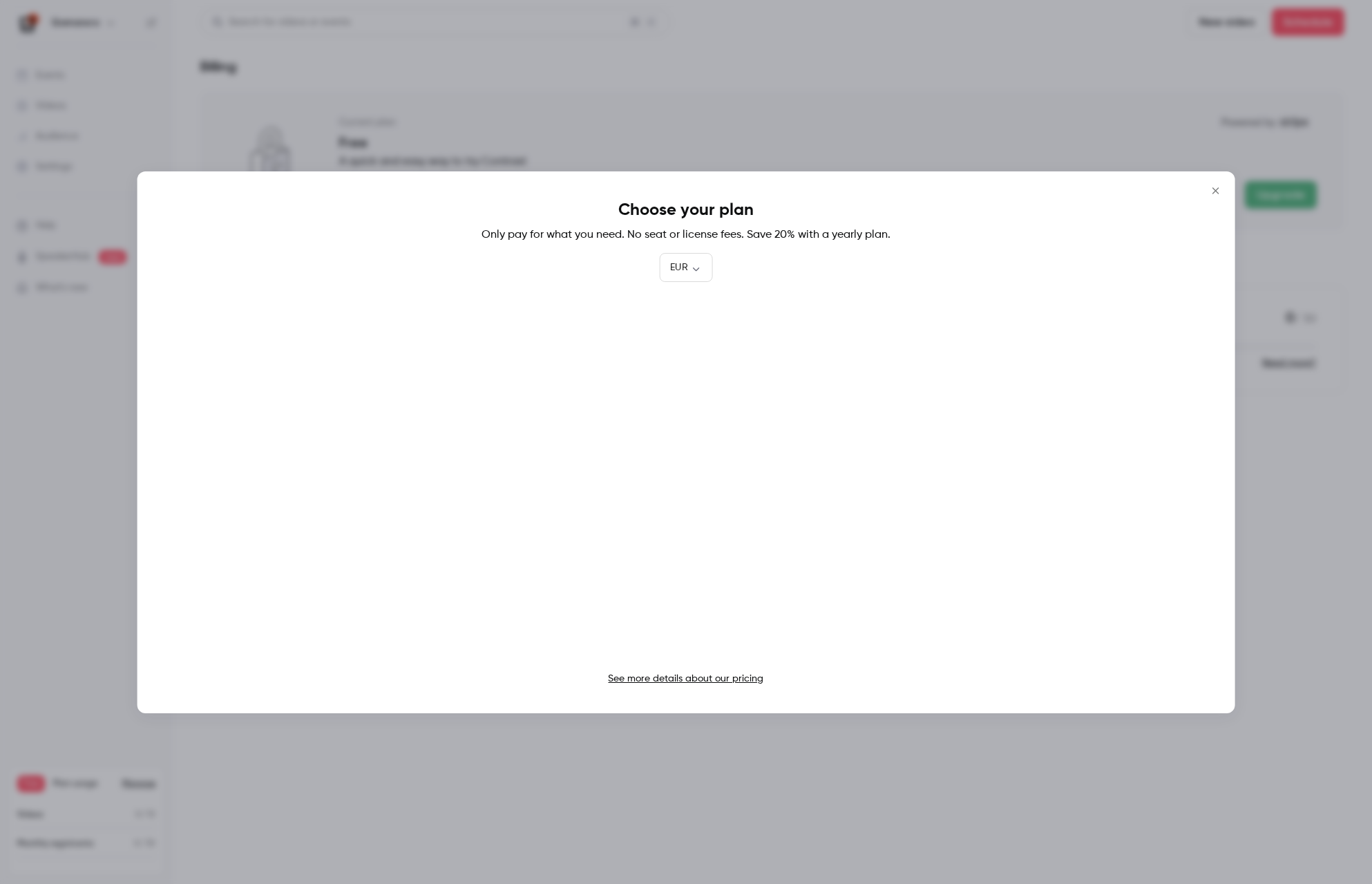
click at [1216, 192] on icon "Close" at bounding box center [1215, 191] width 16 height 11
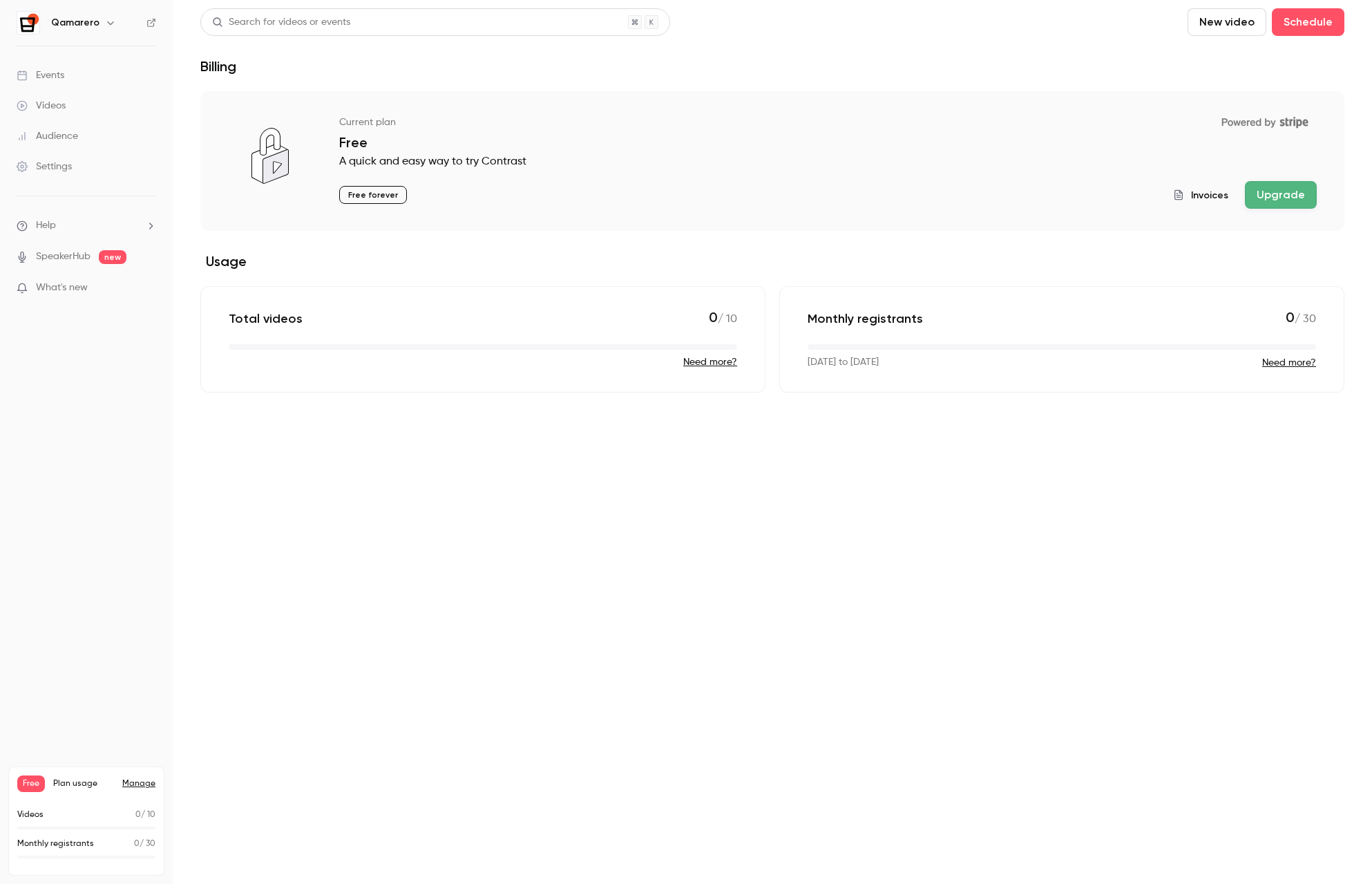
click at [1228, 203] on button "Upgrade" at bounding box center [1280, 194] width 72 height 28
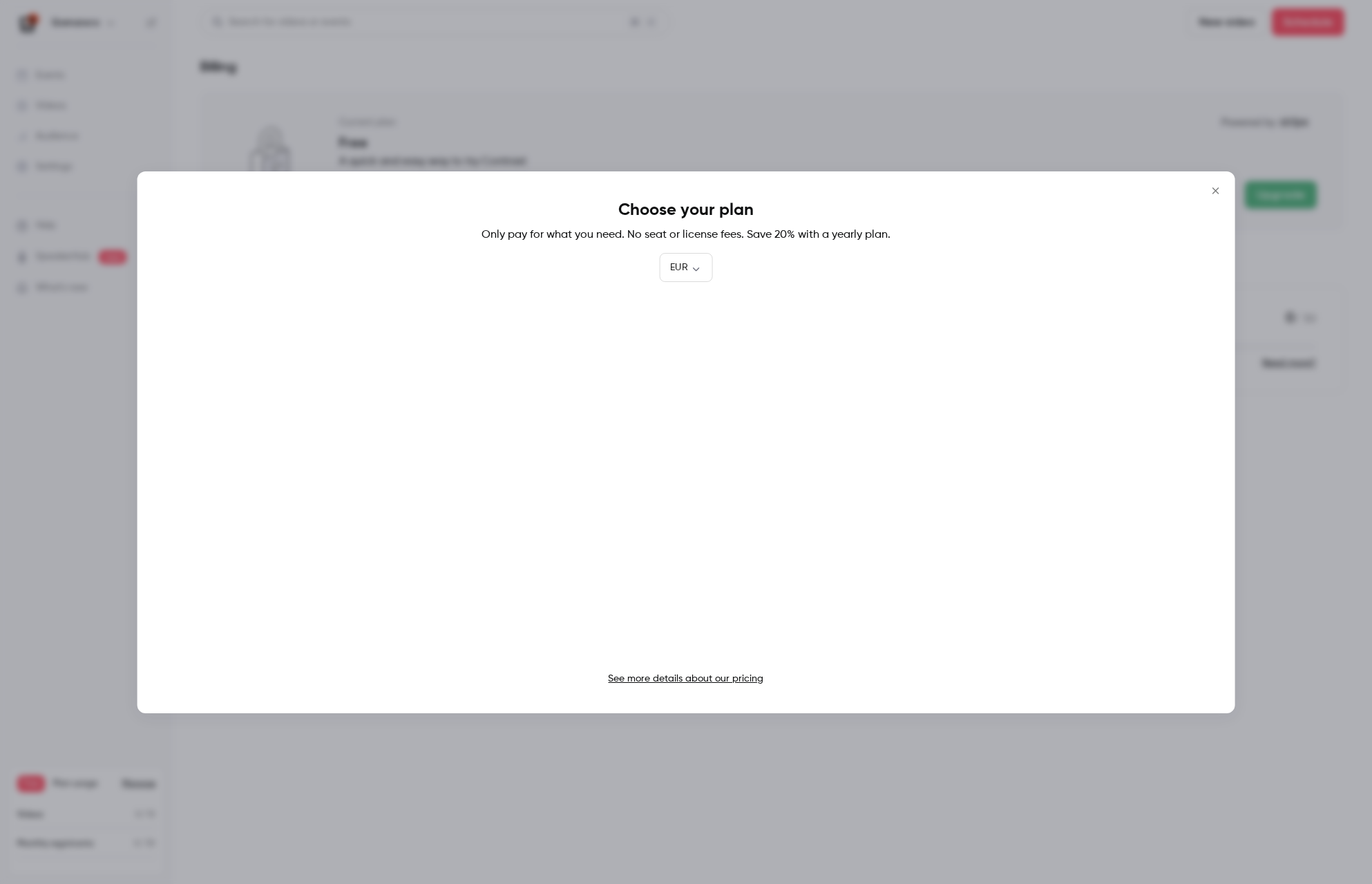
click at [722, 681] on link "See more details about our pricing" at bounding box center [686, 678] width 156 height 10
click at [1215, 185] on icon "Close" at bounding box center [1215, 191] width 16 height 11
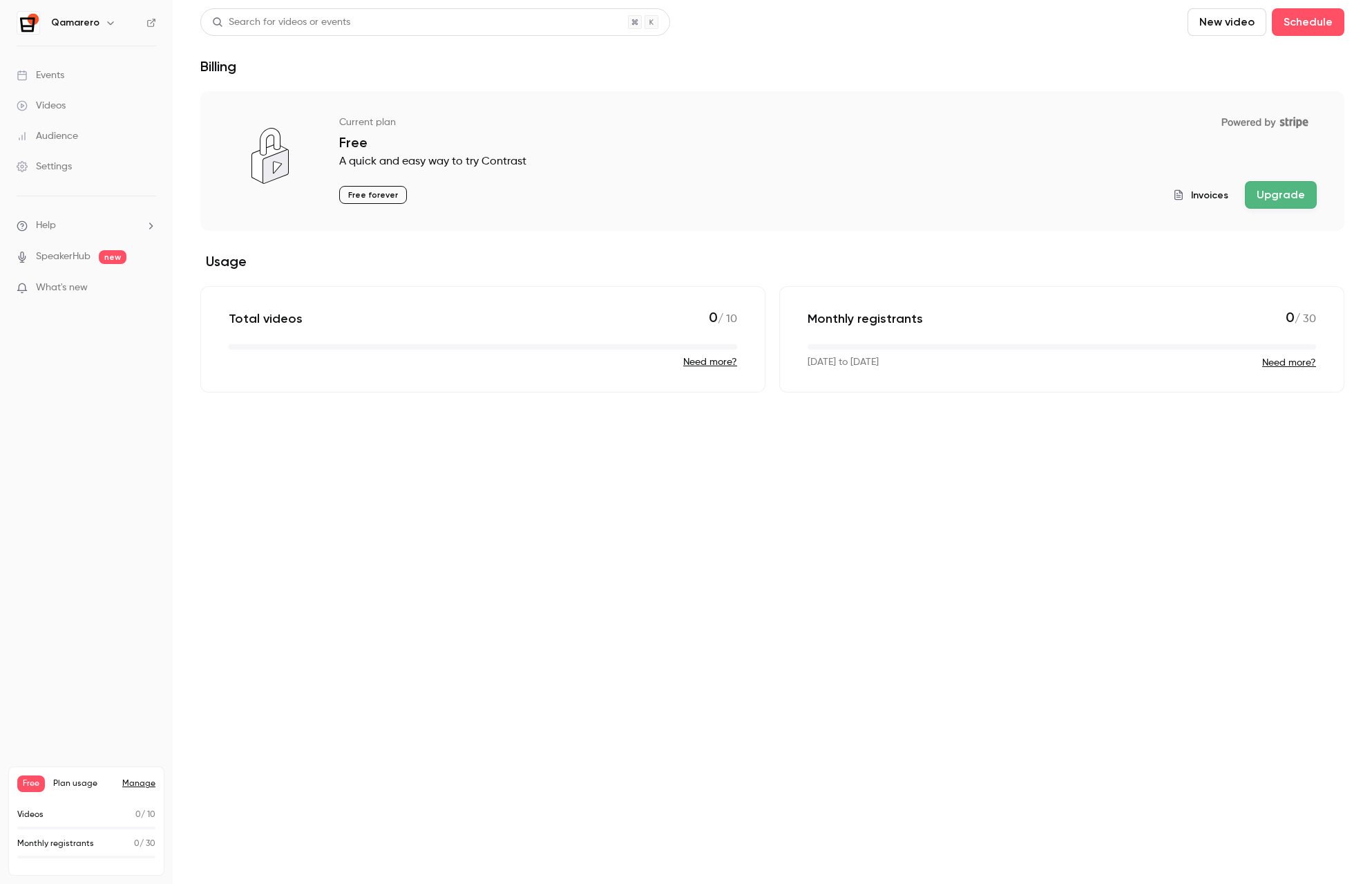
click at [788, 604] on main "Search for videos or events New video Schedule Billing Current plan Powered by …" at bounding box center [772, 442] width 1199 height 884
click at [133, 745] on nav "Qamarero Events Videos Audience Settings Help SpeakerHub new What's new Free Pl…" at bounding box center [86, 442] width 173 height 884
click at [118, 728] on nav "Qamarero Events Videos Audience Settings Help SpeakerHub new What's new Free Pl…" at bounding box center [86, 442] width 173 height 884
click at [126, 640] on nav "Qamarero Events Videos Audience Settings Help SpeakerHub new What's new Free Pl…" at bounding box center [86, 442] width 173 height 884
